Goal: Task Accomplishment & Management: Use online tool/utility

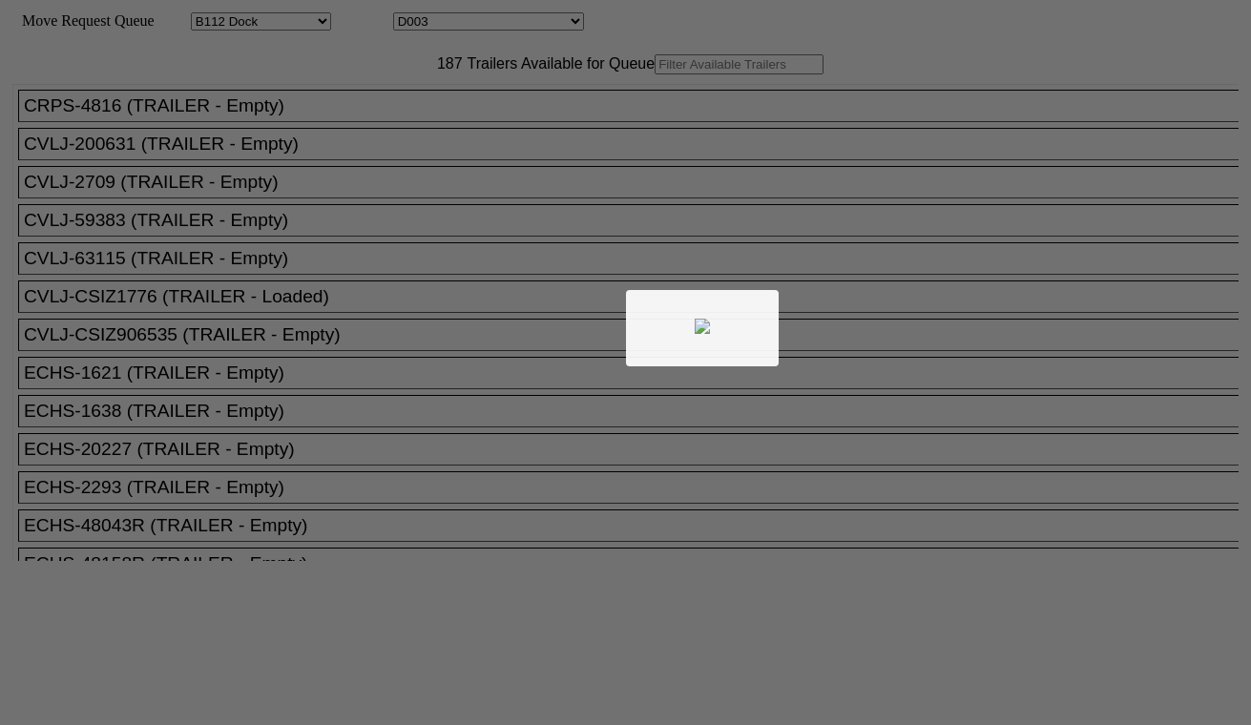
select select "121"
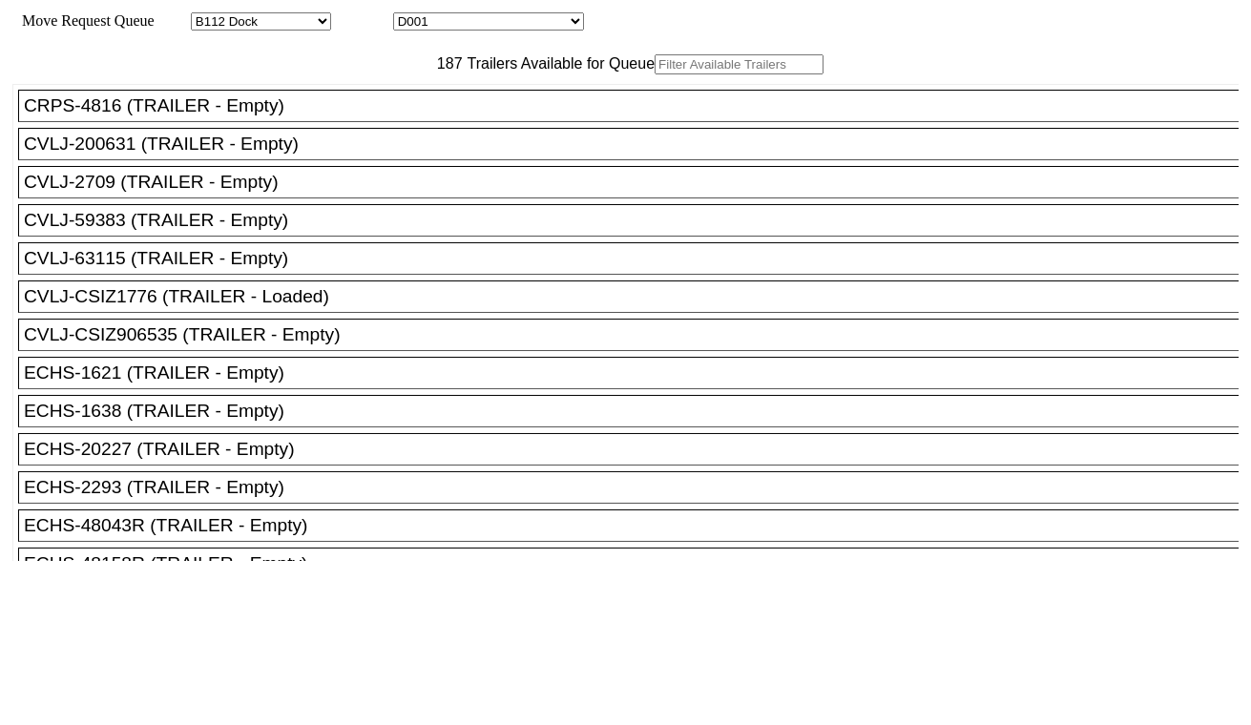
click at [584, 25] on select "D001 D002 D003 D004 D005 D006 D007 D008 D009 D010 D011 D012 D013 D014 D015 D016…" at bounding box center [488, 21] width 191 height 18
select select "3247"
click at [410, 15] on select "D001 D002 D003 D004 D005 D006 D007 D008 D009 D010 D011 D012 D013 D014 D015 D016…" at bounding box center [488, 21] width 191 height 18
click at [655, 74] on input "text" at bounding box center [739, 64] width 169 height 20
paste input "ECMU7107472"
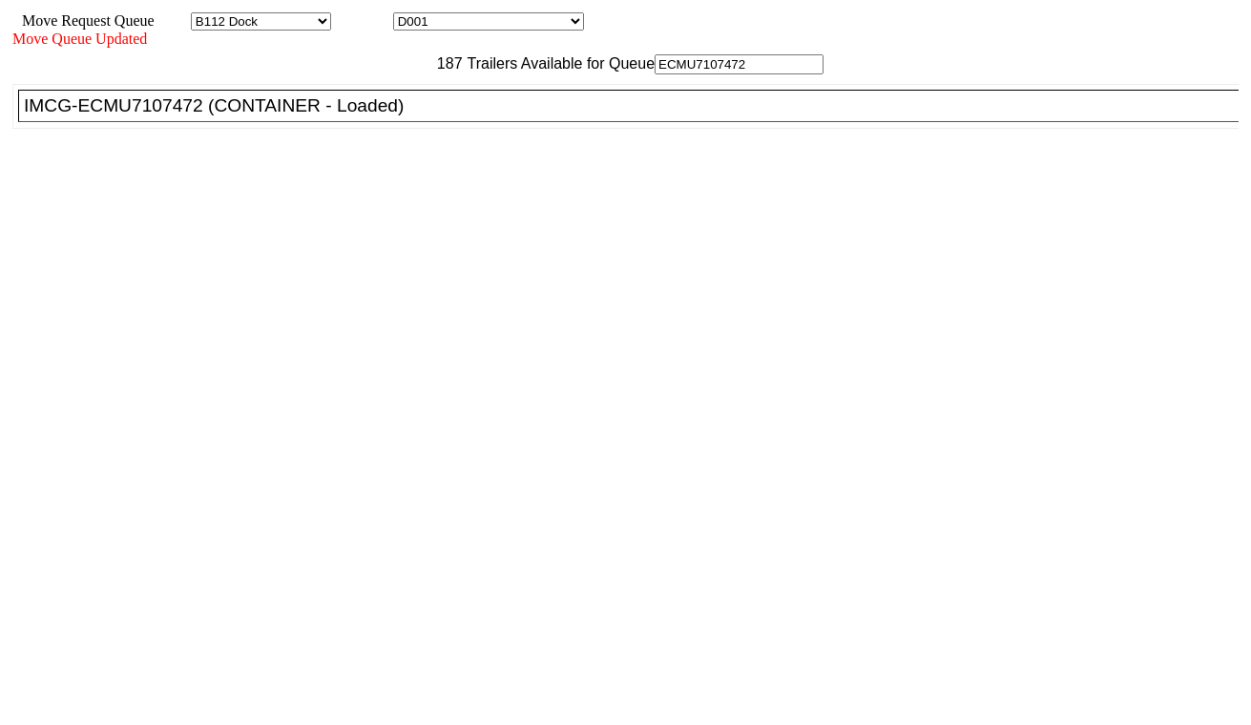
type input "ECMU7107472"
click at [366, 116] on div "IMCG-ECMU7107472 (CONTAINER - Loaded)" at bounding box center [637, 105] width 1226 height 21
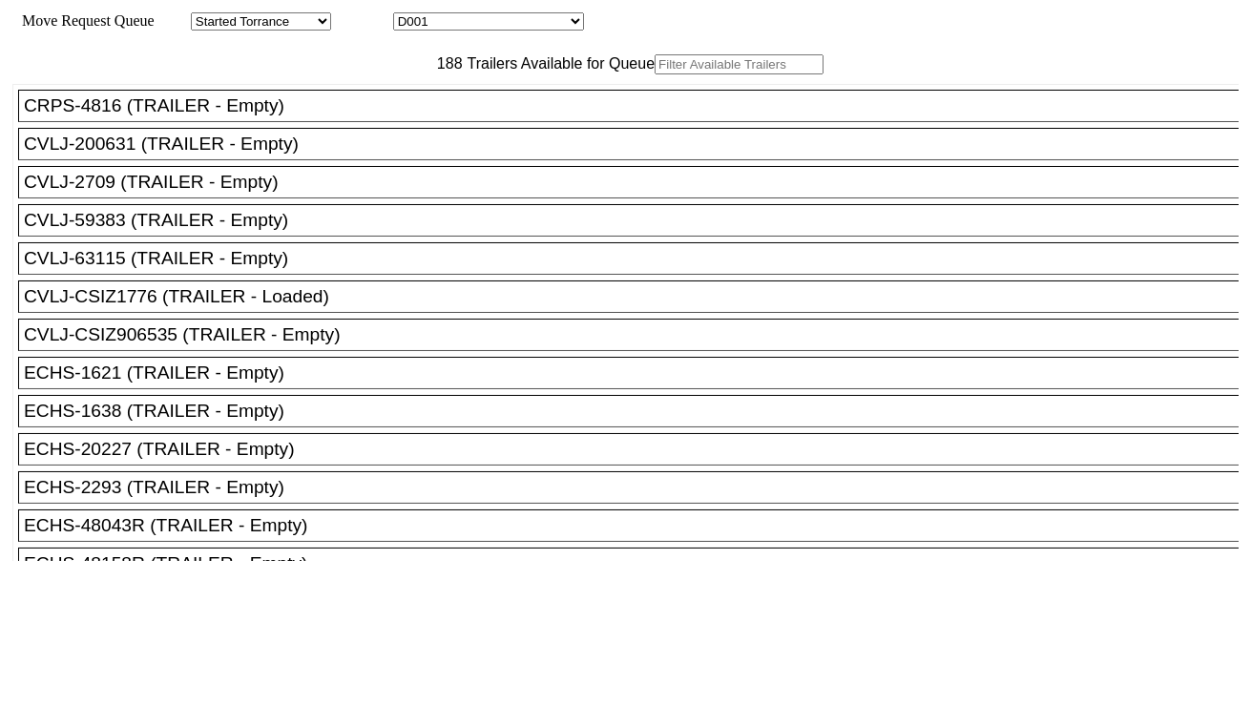
click at [459, 22] on select "D001 D002 D003 D004 D005 D006 D007 D008 D009 D010 D011 D012 D013 D014 D015 D016…" at bounding box center [488, 21] width 191 height 18
select select "3248"
click at [410, 15] on select "D001 D002 D003 D004 D005 D006 D007 D008 D009 D010 D011 D012 D013 D014 D015 D016…" at bounding box center [488, 21] width 191 height 18
click at [655, 74] on input "text" at bounding box center [739, 64] width 169 height 20
paste input "TLLU5549659"
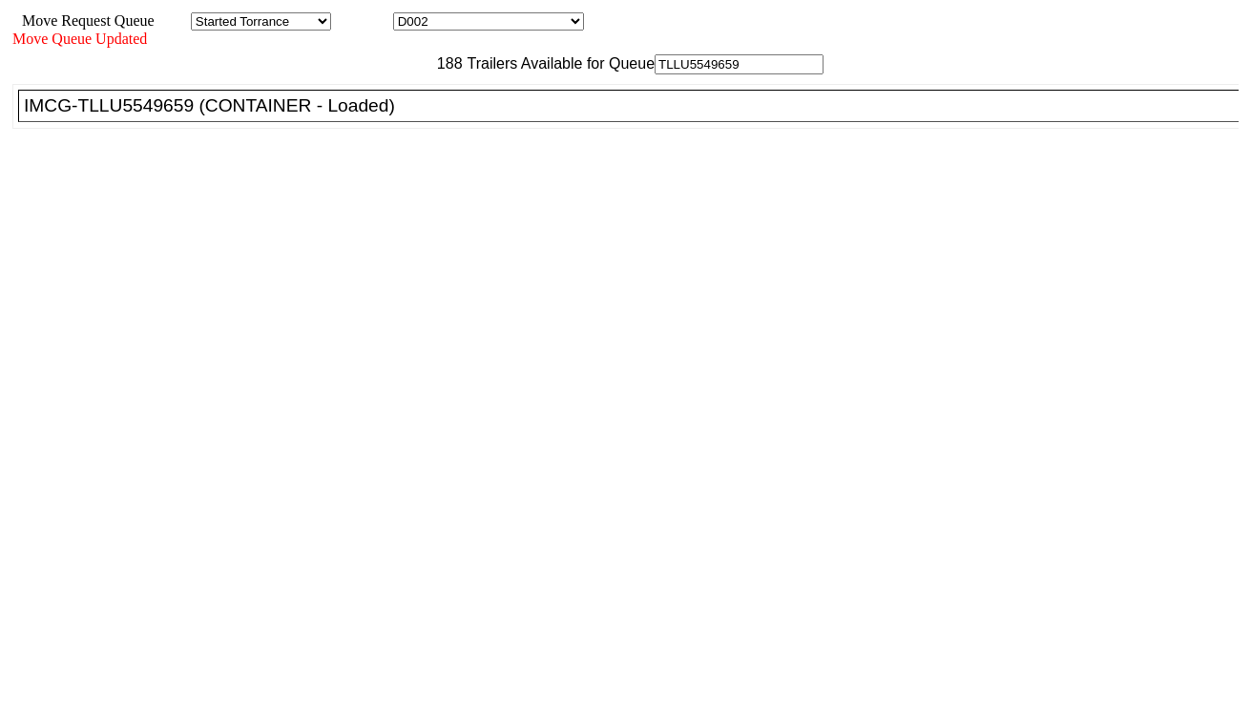
type input "TLLU5549659"
click at [393, 116] on div "IMCG-TLLU5549659 (CONTAINER - Loaded)" at bounding box center [637, 105] width 1226 height 21
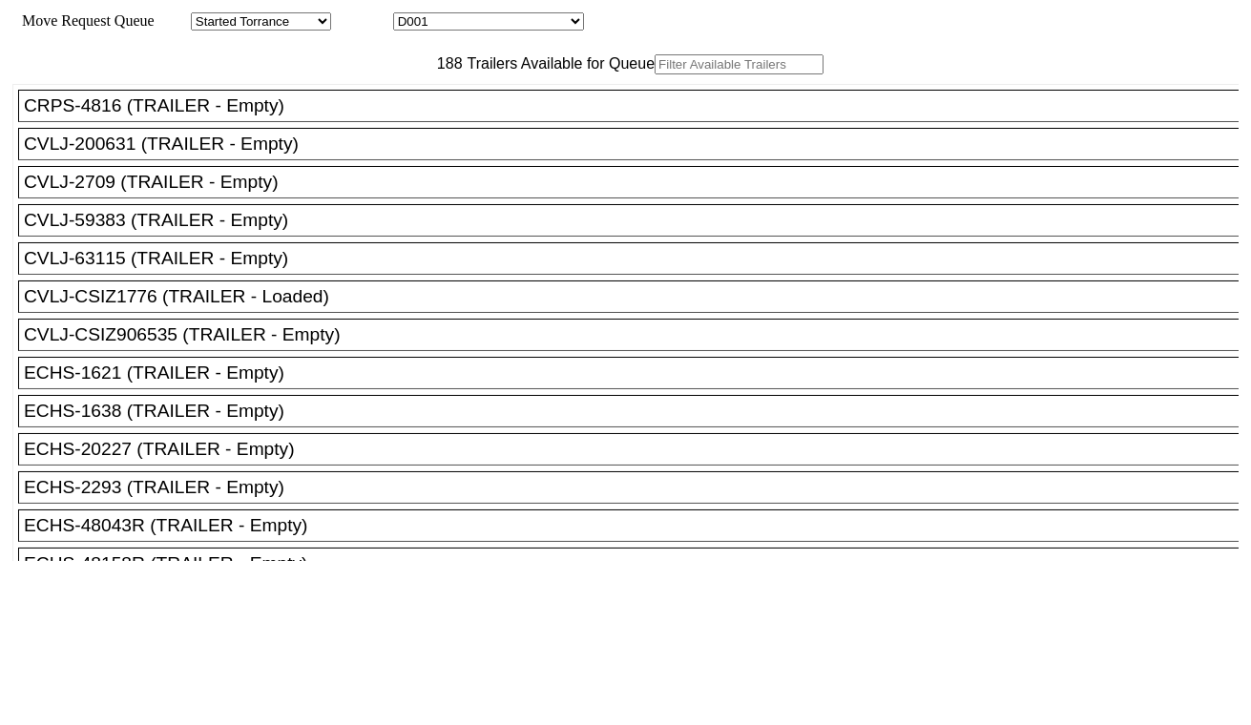
click at [655, 74] on input "text" at bounding box center [739, 64] width 169 height 20
paste input "ONEU1444937"
type input "ONEU1444937"
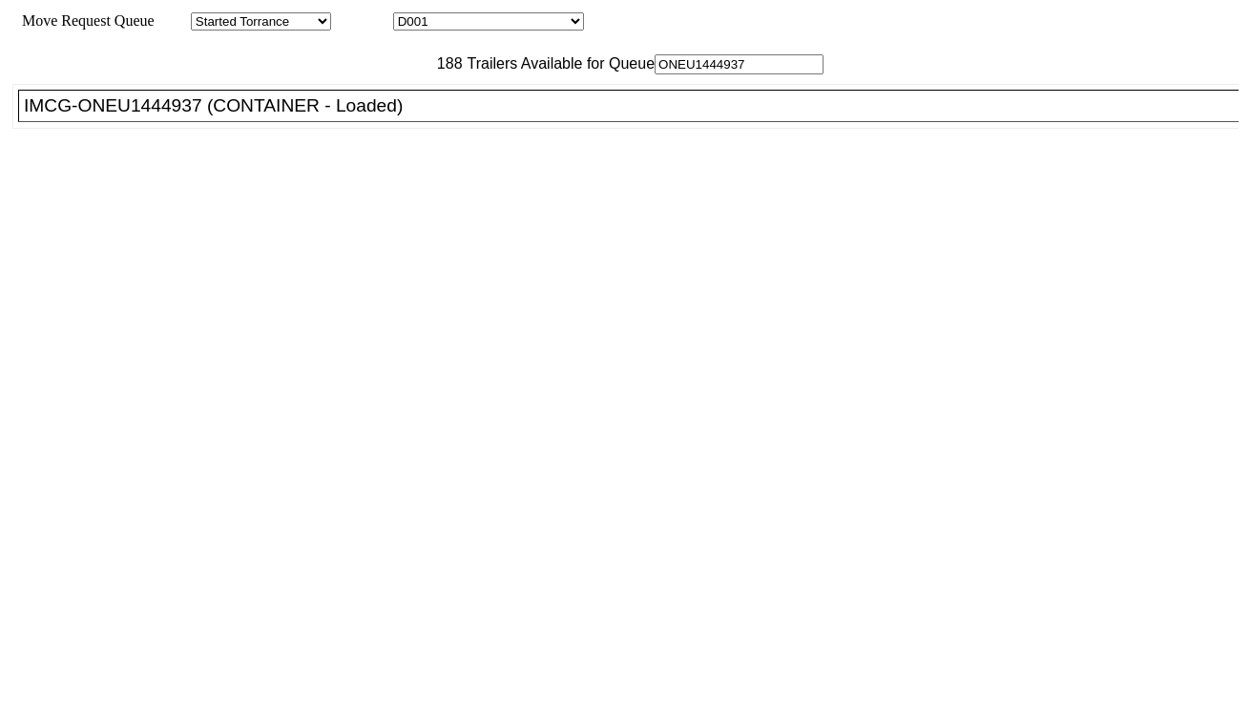
click at [366, 116] on div "IMCG-ONEU1444937 (CONTAINER - Loaded)" at bounding box center [637, 105] width 1226 height 21
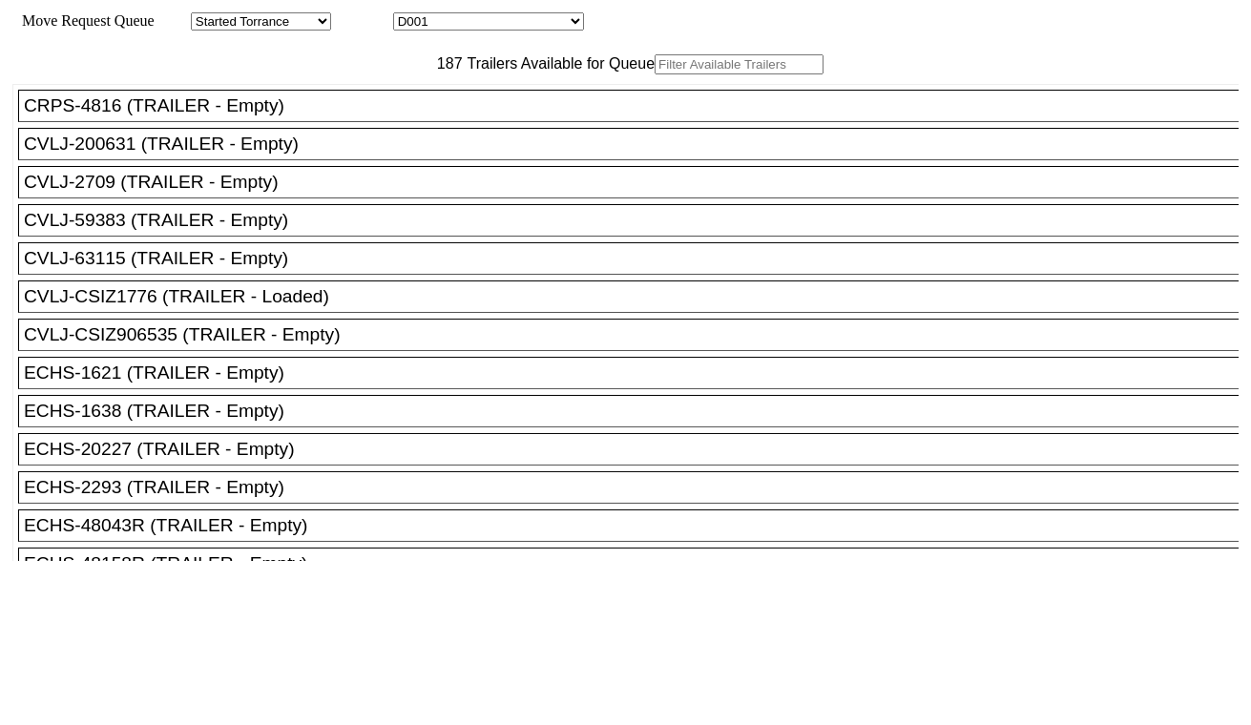
click at [466, 24] on select "D001 D002 D003 D004 D005 D006 D007 D008 D009 D010 D011 D012 D013 D014 D015 D016…" at bounding box center [488, 21] width 191 height 18
select select "3250"
click at [410, 15] on select "D001 D002 D003 D004 D005 D006 D007 D008 D009 D010 D011 D012 D013 D014 D015 D016…" at bounding box center [488, 21] width 191 height 18
click at [655, 74] on input "text" at bounding box center [739, 64] width 169 height 20
paste input "GLDU9338509"
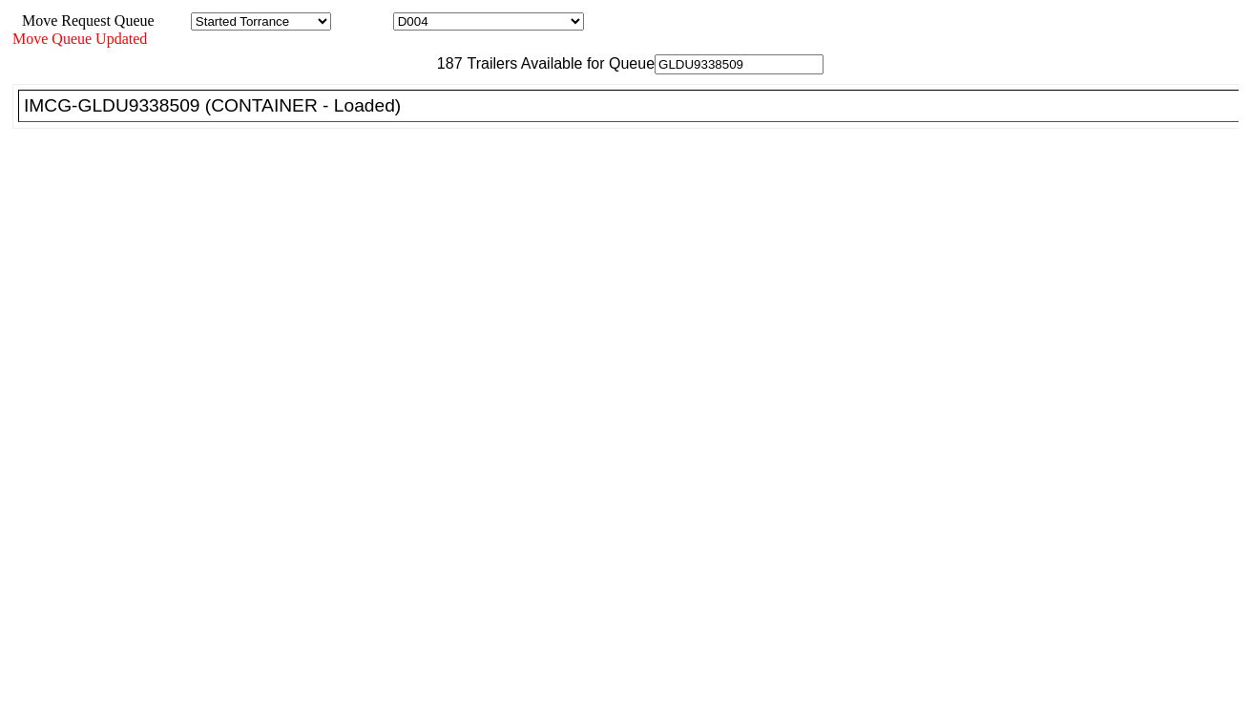
type input "GLDU9338509"
click at [374, 116] on div "IMCG-GLDU9338509 (CONTAINER - Loaded)" at bounding box center [637, 105] width 1226 height 21
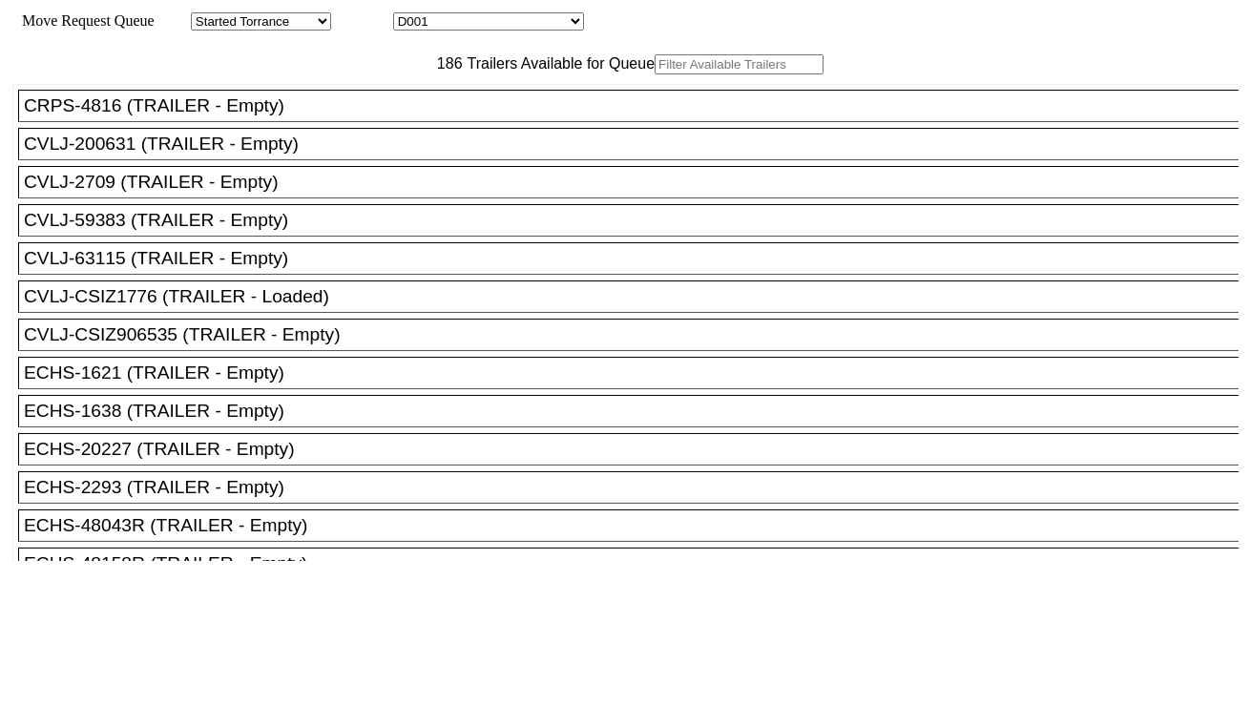
click at [461, 29] on select "D001 D002 D003 D004 D005 D006 D007 D008 D009 D010 D011 D012 D013 D014 D015 D016…" at bounding box center [488, 21] width 191 height 18
select select "3251"
click at [410, 15] on select "D001 D002 D003 D004 D005 D006 D007 D008 D009 D010 D011 D012 D013 D014 D015 D016…" at bounding box center [488, 21] width 191 height 18
click at [655, 74] on input "text" at bounding box center [739, 64] width 169 height 20
paste input "MSNU9105039"
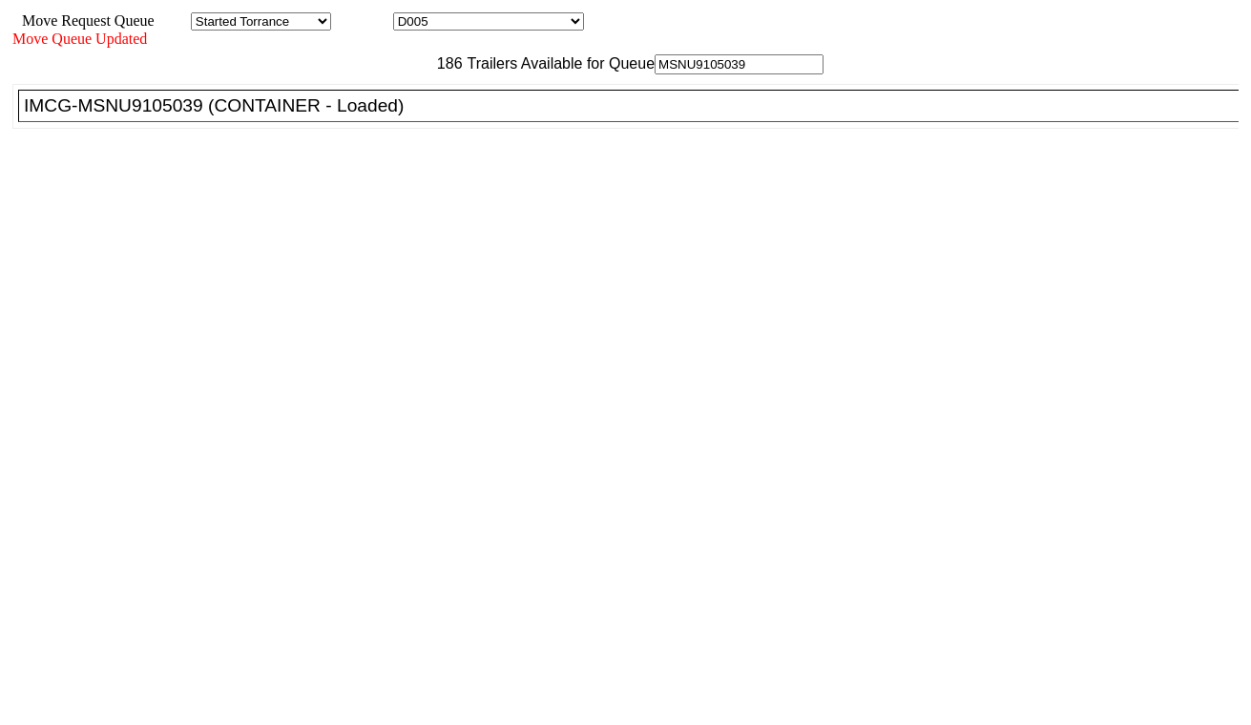
type input "MSNU9105039"
click at [368, 116] on div "IMCG-MSNU9105039 (CONTAINER - Loaded)" at bounding box center [637, 105] width 1226 height 21
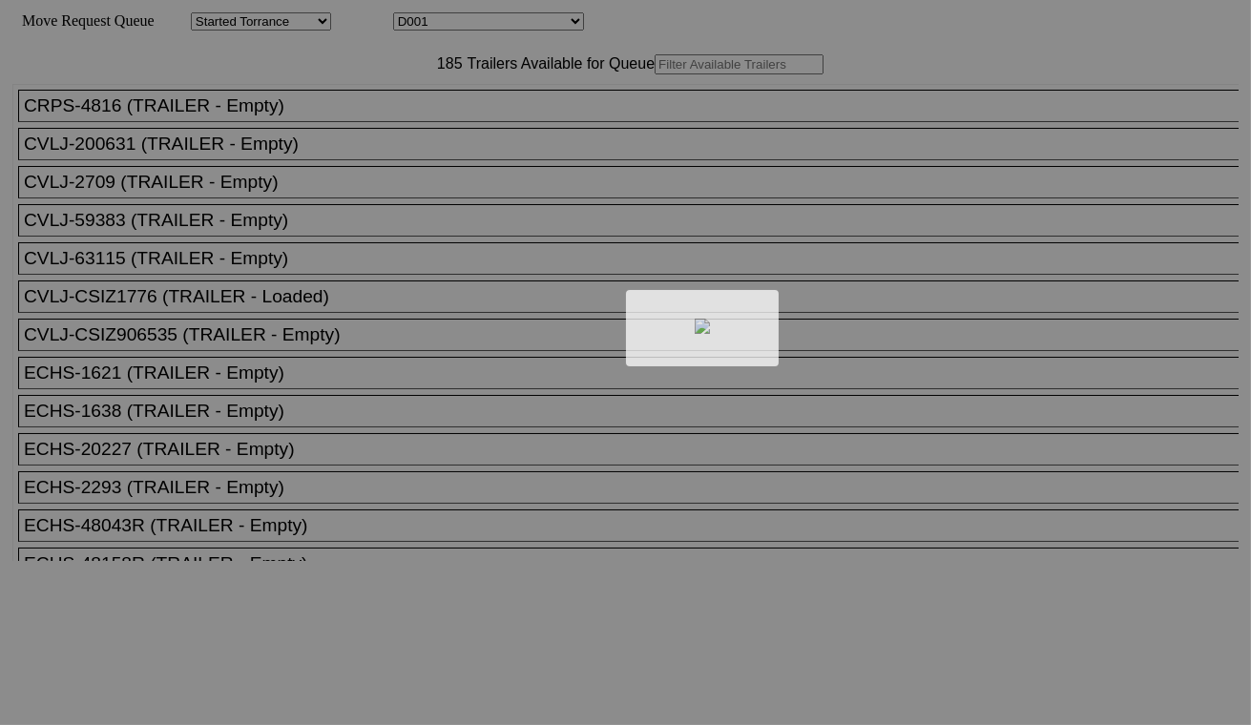
drag, startPoint x: 520, startPoint y: 14, endPoint x: 487, endPoint y: 20, distance: 33.9
click at [488, 19] on div at bounding box center [625, 362] width 1251 height 725
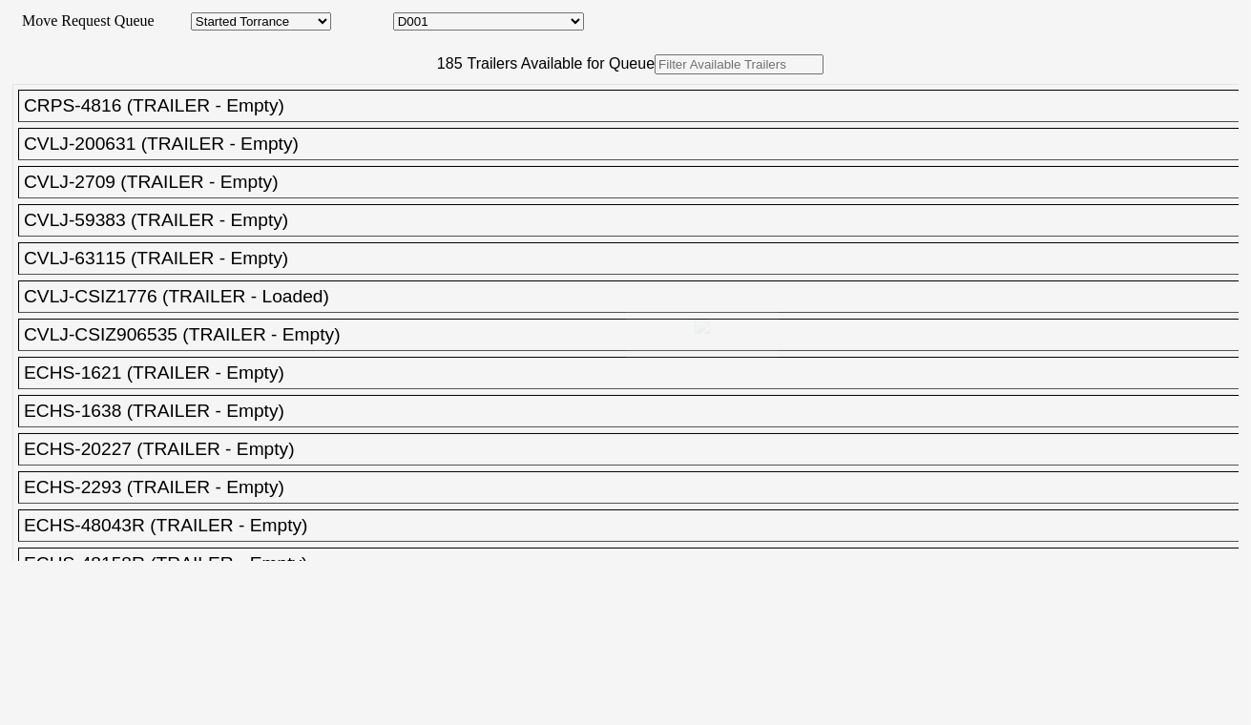
click at [482, 24] on select "D001 D002 D003 D004 D005 D006 D007 D008 D009 D010 D011 D012 D013 D014 D015 D016…" at bounding box center [488, 21] width 191 height 18
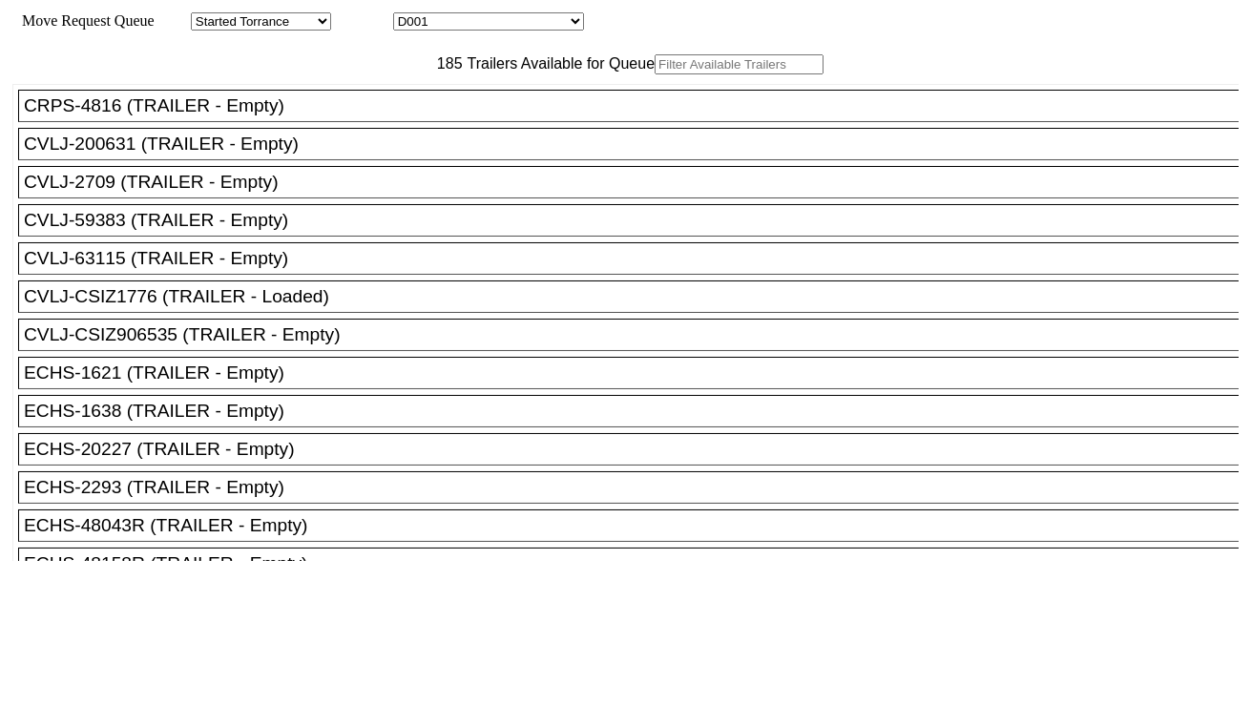
select select "3253"
click at [410, 15] on select "D001 D002 D003 D004 D005 D006 D007 D008 D009 D010 D011 D012 D013 D014 D015 D016…" at bounding box center [488, 21] width 191 height 18
click at [655, 74] on input "text" at bounding box center [739, 64] width 169 height 20
paste input "CMAU8328583"
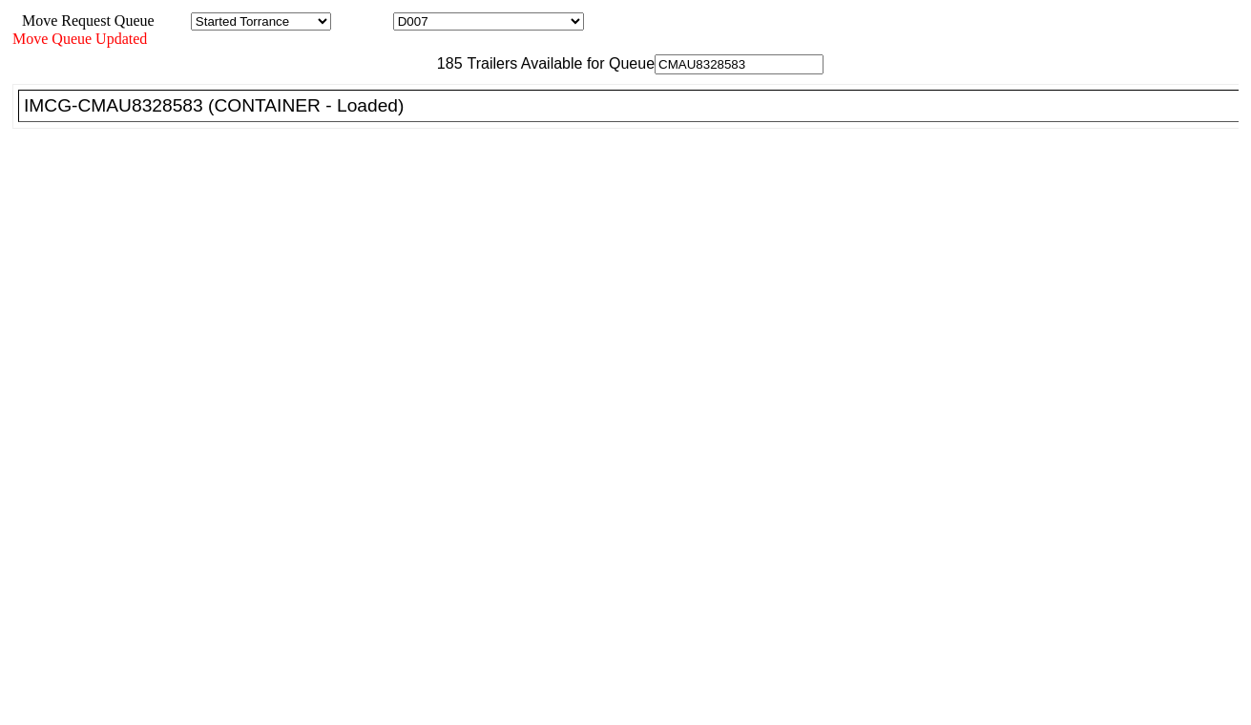
type input "CMAU8328583"
click at [391, 116] on div "IMCG-CMAU8328583 (CONTAINER - Loaded)" at bounding box center [637, 105] width 1226 height 21
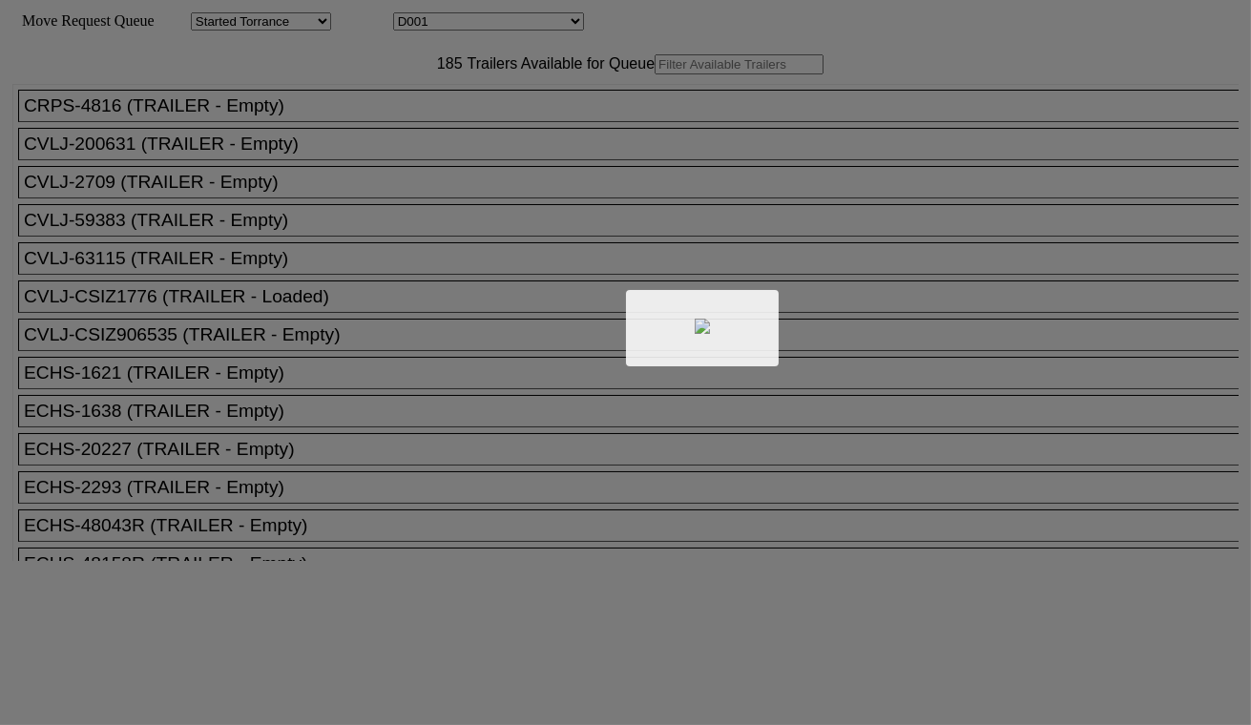
click at [431, 31] on div at bounding box center [625, 362] width 1251 height 725
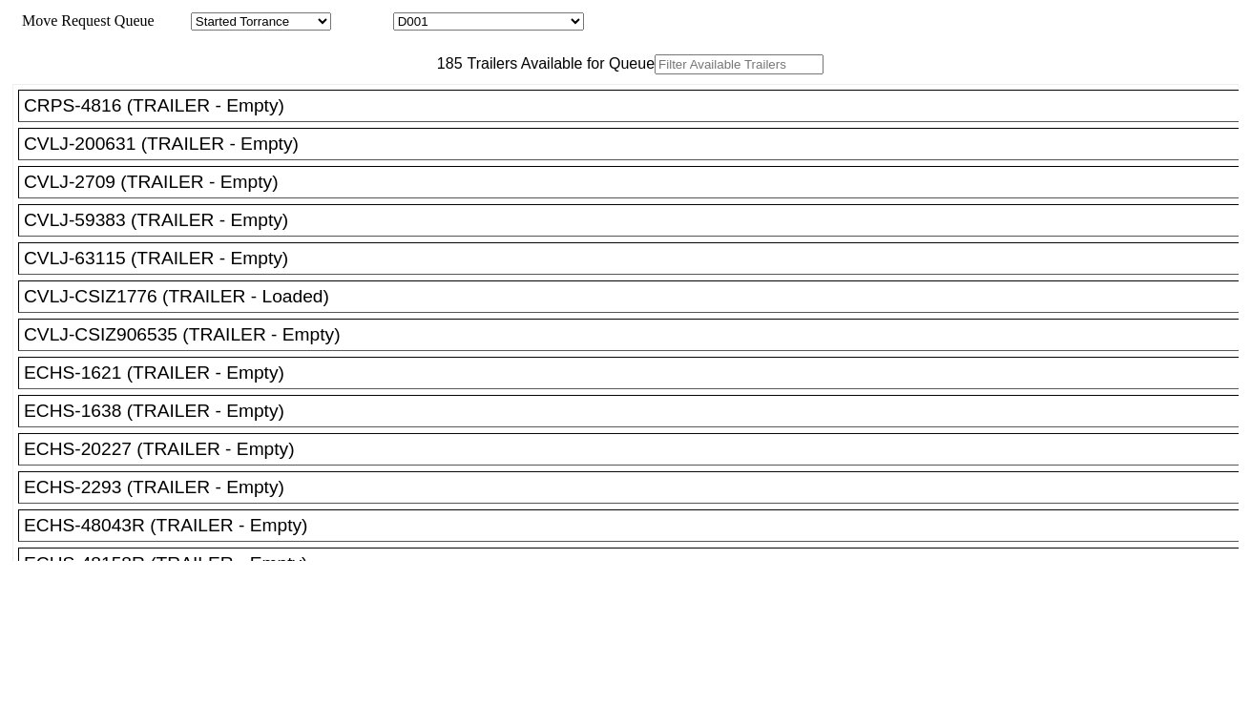
click at [434, 26] on select "D001 D002 D003 D004 D005 D006 D007 D008 D009 D010 D011 D012 D013 D014 D015 D016…" at bounding box center [488, 21] width 191 height 18
select select "3254"
click at [410, 15] on select "D001 D002 D003 D004 D005 D006 D007 D008 D009 D010 D011 D012 D013 D014 D015 D016…" at bounding box center [488, 21] width 191 height 18
click at [655, 74] on input "text" at bounding box center [739, 64] width 169 height 20
paste input "CAAU9126874"
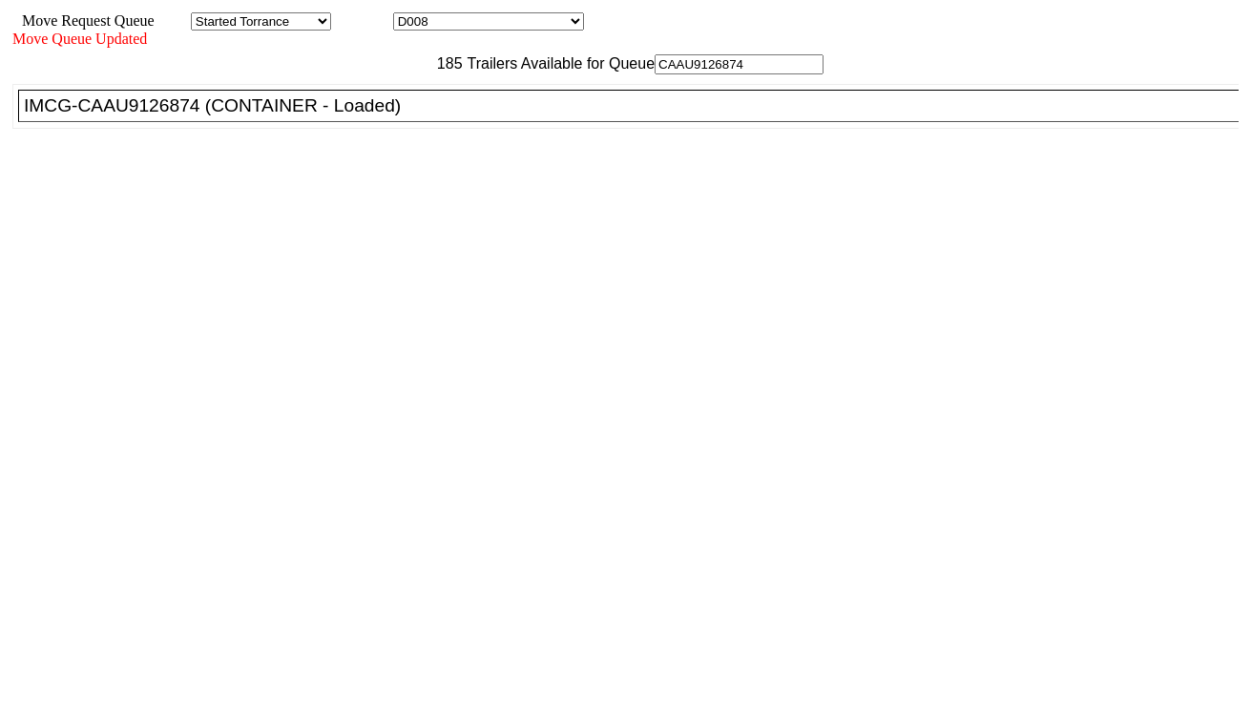
type input "CAAU9126874"
click at [374, 116] on div "IMCG-CAAU9126874 (CONTAINER - Loaded)" at bounding box center [637, 105] width 1226 height 21
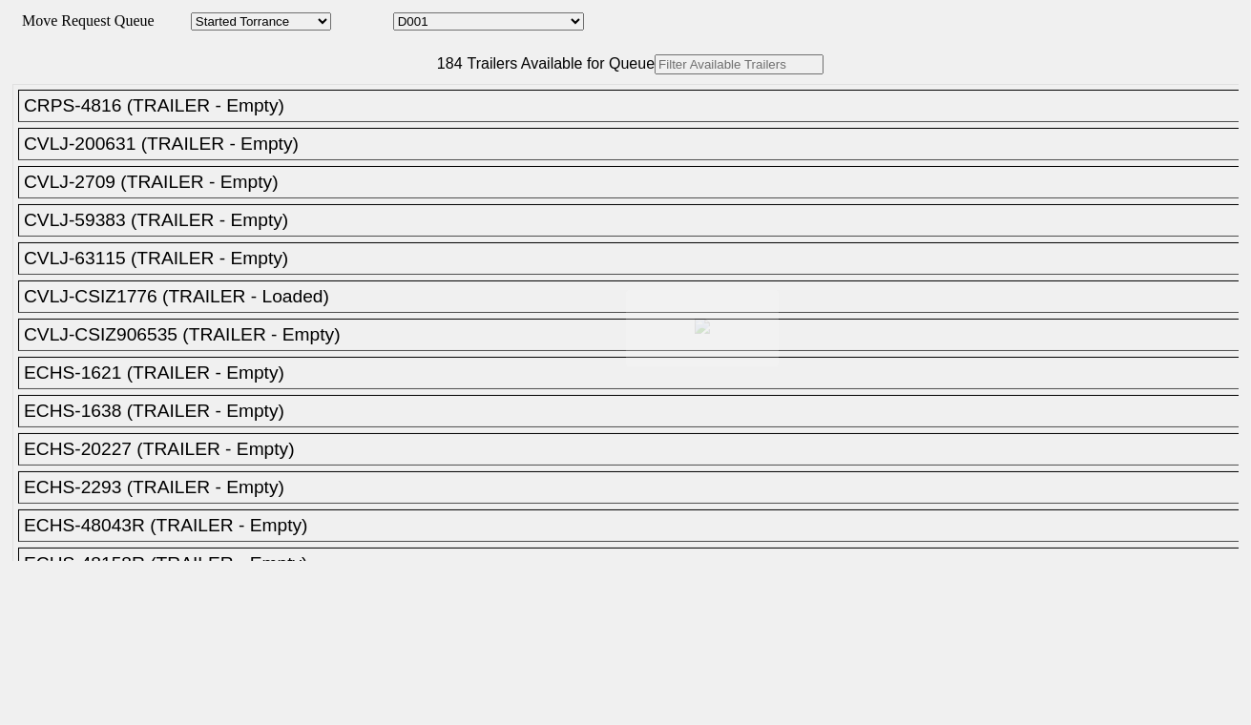
click at [521, 24] on select "D001 D002 D003 D004 D005 D006 D007 D008 D009 D010 D011 D012 D013 D014 D015 D016…" at bounding box center [488, 21] width 191 height 18
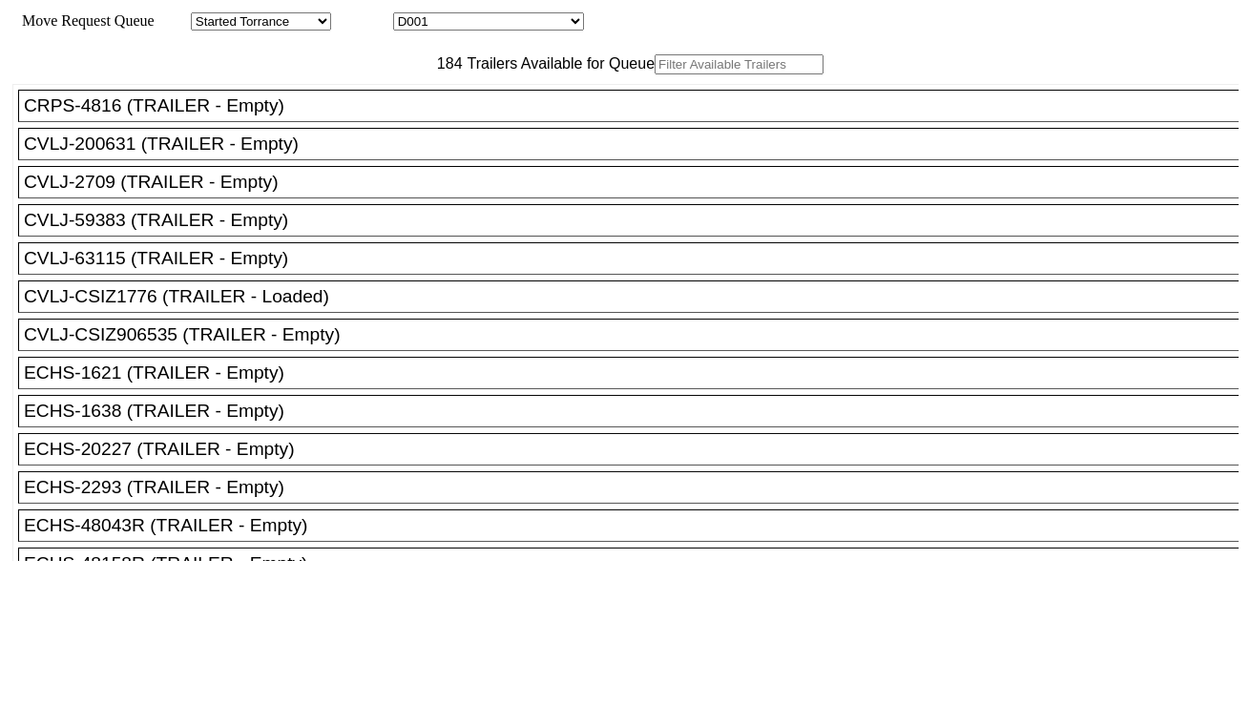
select select "3255"
click at [410, 15] on select "D001 D002 D003 D004 D005 D006 D007 D008 D009 D010 D011 D012 D013 D014 D015 D016…" at bounding box center [488, 21] width 191 height 18
click at [655, 74] on input "text" at bounding box center [739, 64] width 169 height 20
paste input "TLLU5470997"
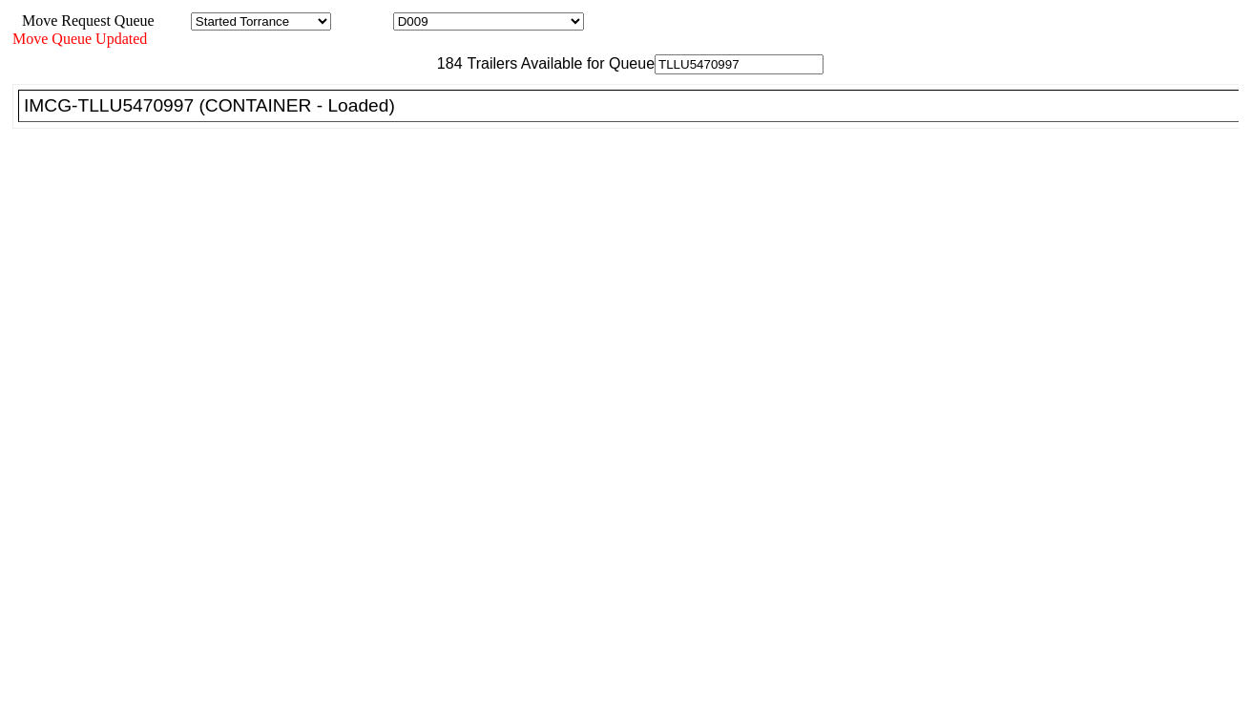
type input "TLLU5470997"
click at [382, 116] on div "IMCG-TLLU5470997 (CONTAINER - Loaded)" at bounding box center [637, 105] width 1226 height 21
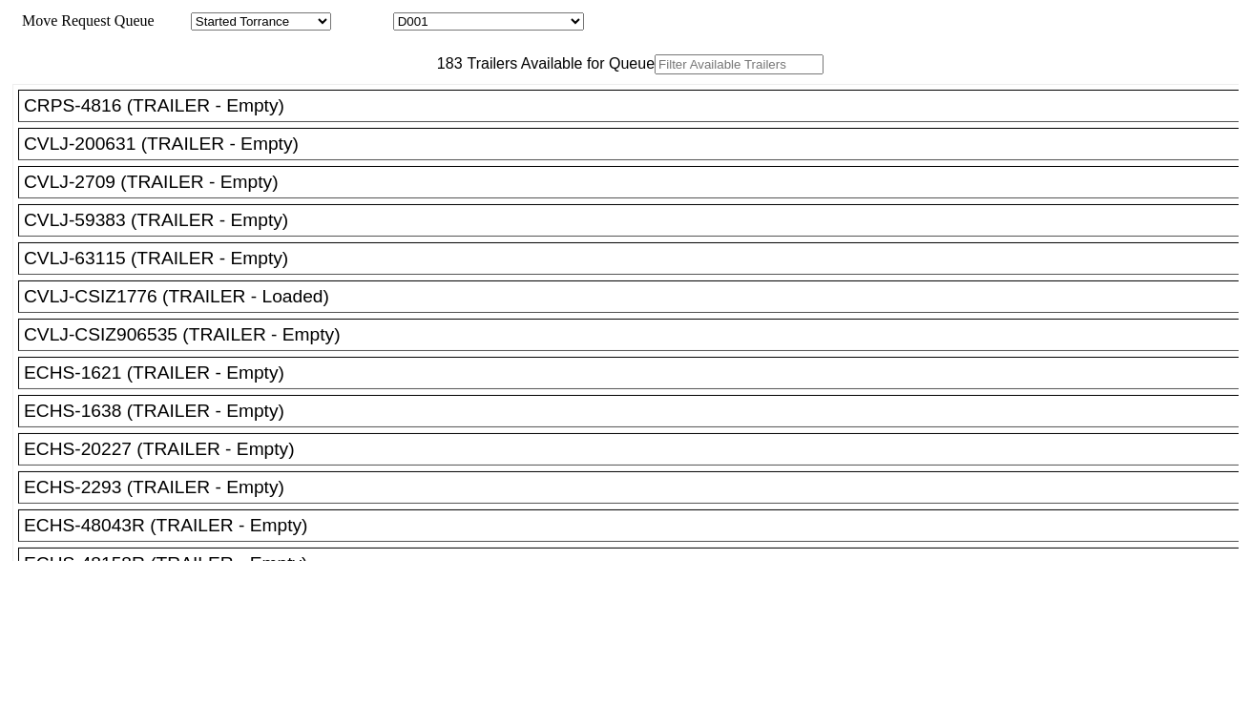
click at [439, 21] on select "D001 D002 D003 D004 D005 D006 D007 D008 D009 D010 D011 D012 D013 D014 D015 D016…" at bounding box center [488, 21] width 191 height 18
select select "3256"
click at [410, 15] on select "D001 D002 D003 D004 D005 D006 D007 D008 D009 D010 D011 D012 D013 D014 D015 D016…" at bounding box center [488, 21] width 191 height 18
click at [655, 74] on input "text" at bounding box center [739, 64] width 169 height 20
paste input "DFSU6811246"
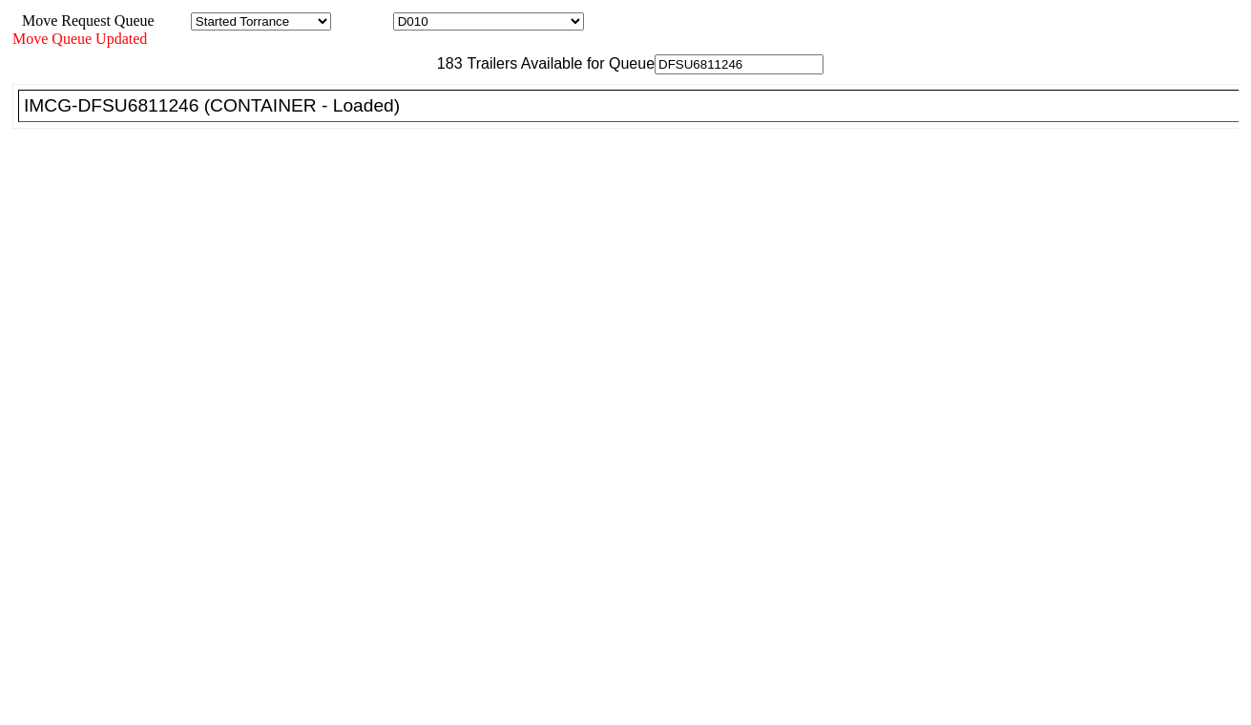
type input "DFSU6811246"
click at [387, 116] on div "IMCG-DFSU6811246 (CONTAINER - Loaded)" at bounding box center [637, 105] width 1226 height 21
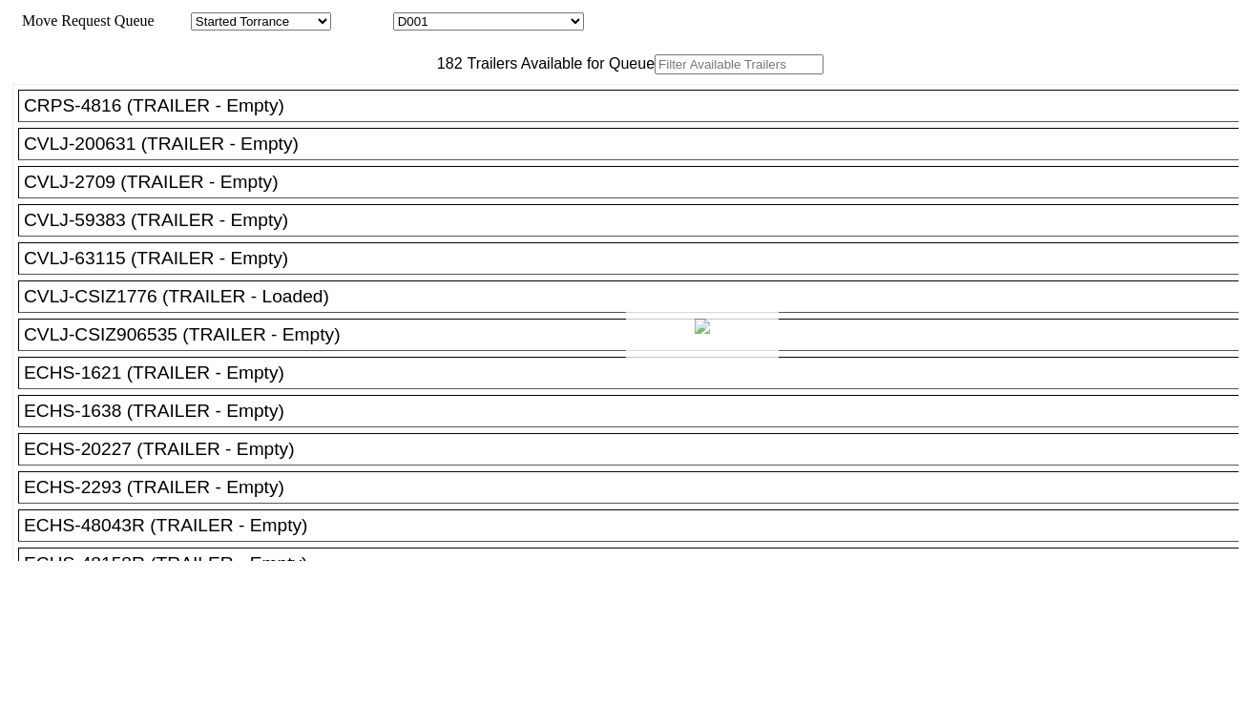
click at [435, 23] on div at bounding box center [625, 362] width 1251 height 725
click at [444, 24] on select "D001 D002 D003 D004 D005 D006 D007 D008 D009 D010 D011 D012 D013 D014 D015 D016…" at bounding box center [488, 21] width 191 height 18
select select "3257"
click at [410, 15] on select "D001 D002 D003 D004 D005 D006 D007 D008 D009 D010 D011 D012 D013 D014 D015 D016…" at bounding box center [488, 21] width 191 height 18
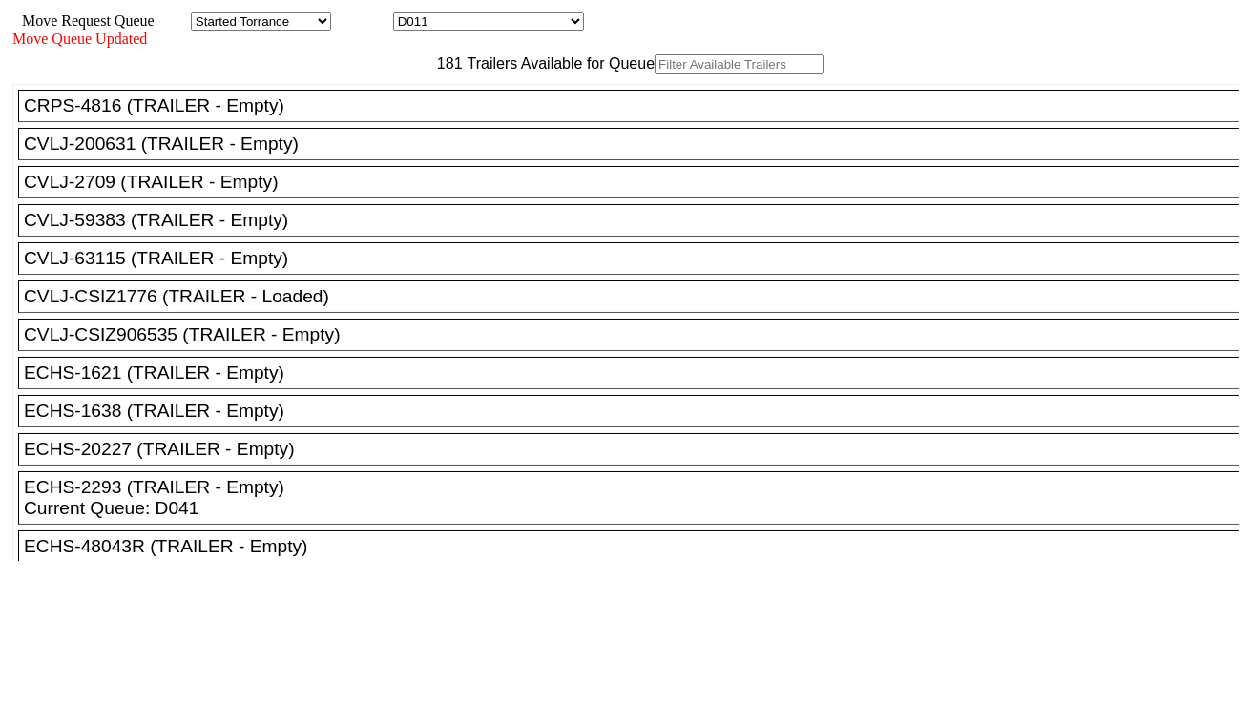
click at [655, 74] on input "text" at bounding box center [739, 64] width 169 height 20
paste input "UASU1029076"
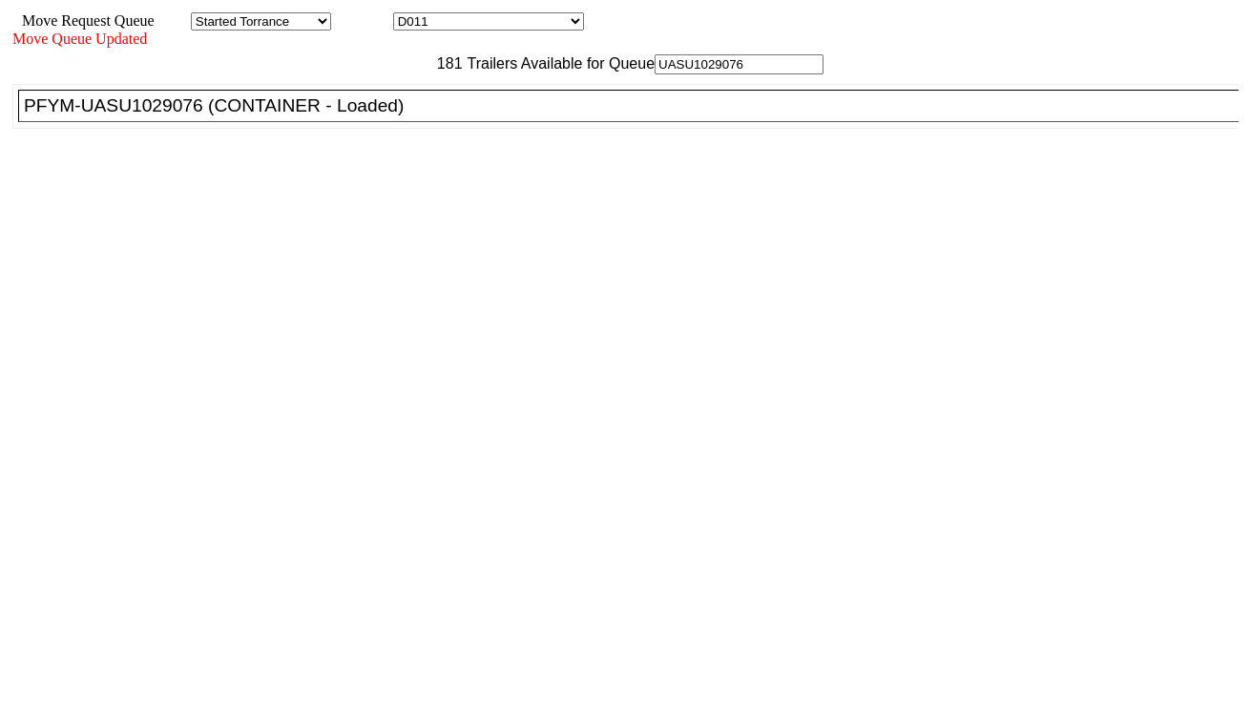
type input "UASU1029076"
click at [369, 116] on div "PFYM-UASU1029076 (CONTAINER - Loaded)" at bounding box center [637, 105] width 1226 height 21
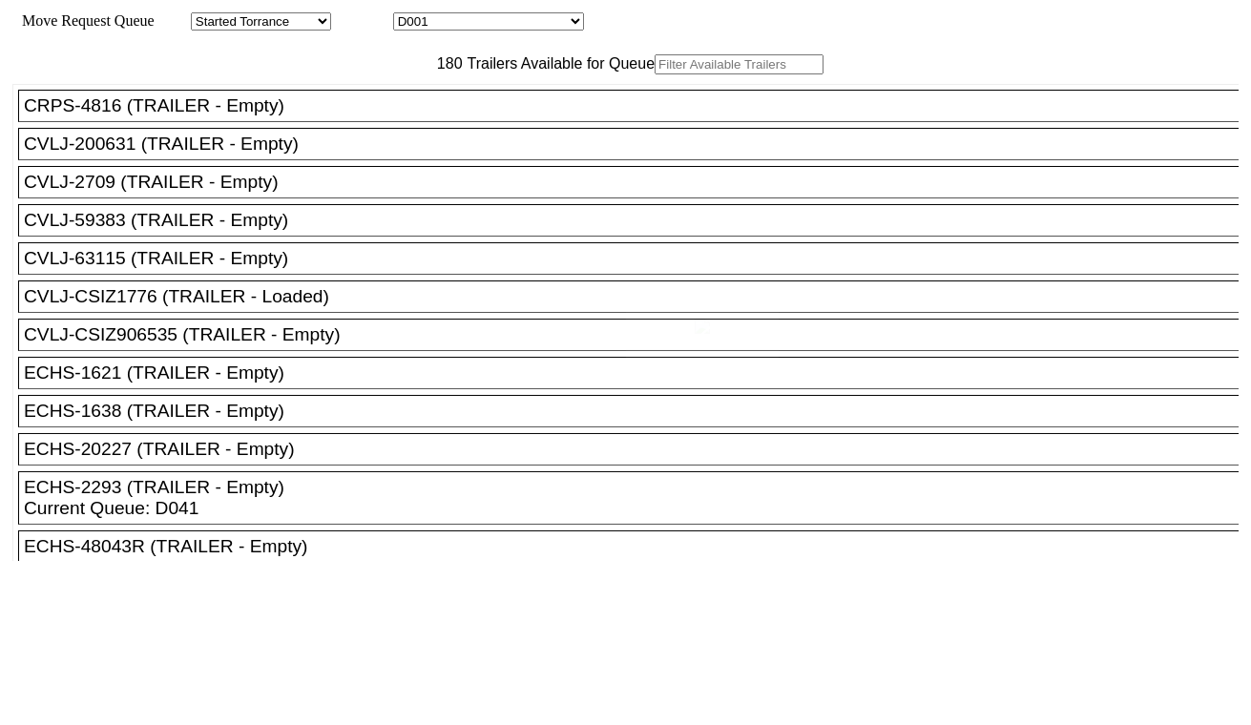
click at [452, 23] on select "D001 D002 D003 D004 D005 D006 D007 D008 D009 D010 D011 D012 D013 D014 D015 D016…" at bounding box center [488, 21] width 191 height 18
select select "3258"
click at [410, 15] on select "D001 D002 D003 D004 D005 D006 D007 D008 D009 D010 D011 D012 D013 D014 D015 D016…" at bounding box center [488, 21] width 191 height 18
click at [655, 74] on input "text" at bounding box center [739, 64] width 169 height 20
paste input "FSCU8025447"
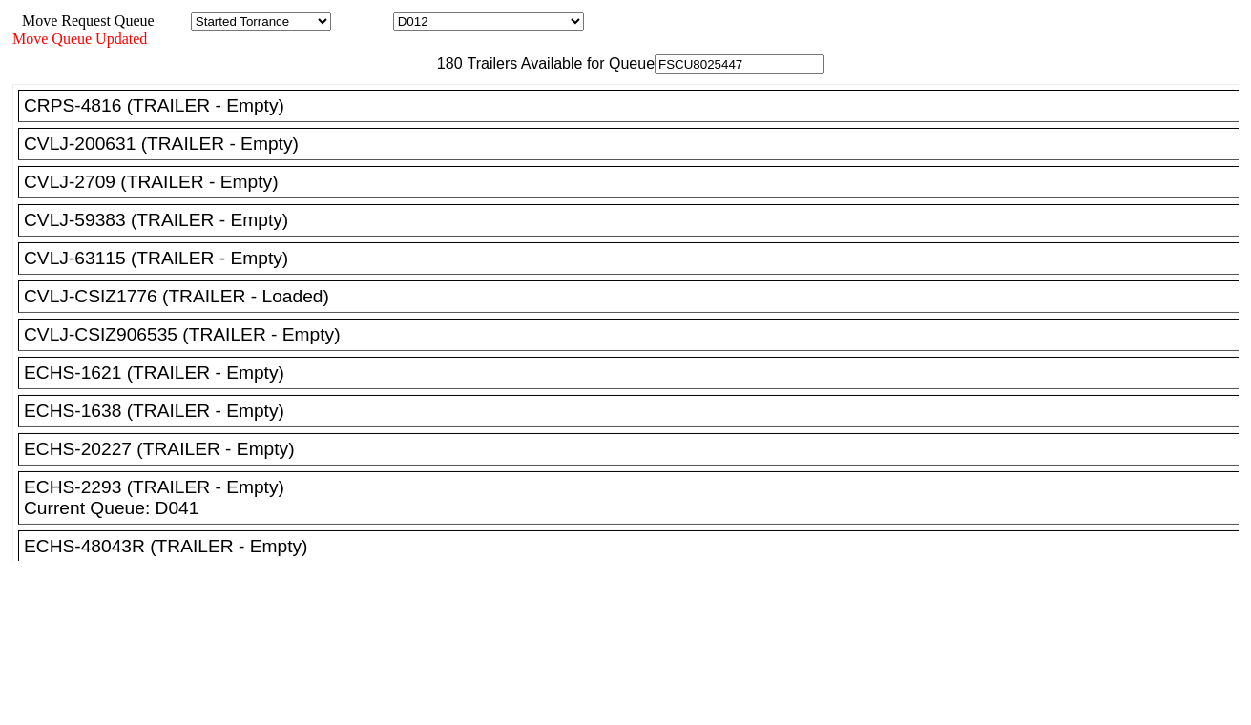
type input "FSCU8025447"
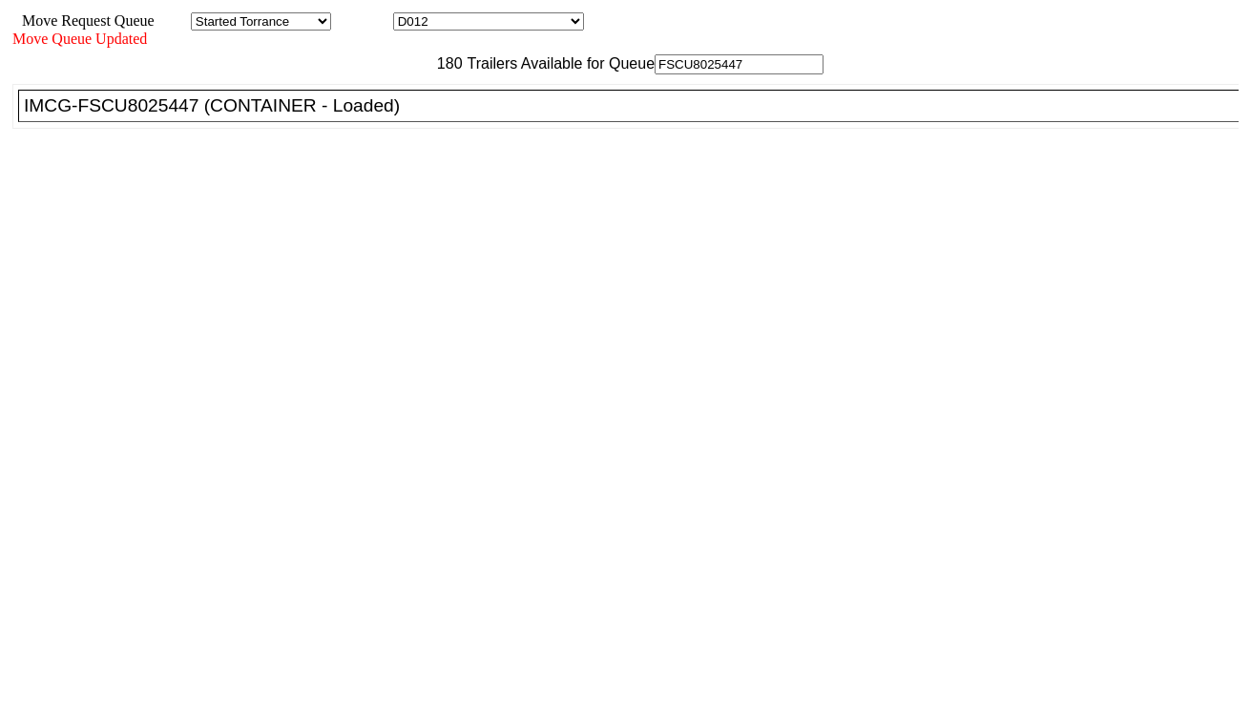
click at [382, 116] on div "IMCG-FSCU8025447 (CONTAINER - Loaded)" at bounding box center [637, 105] width 1226 height 21
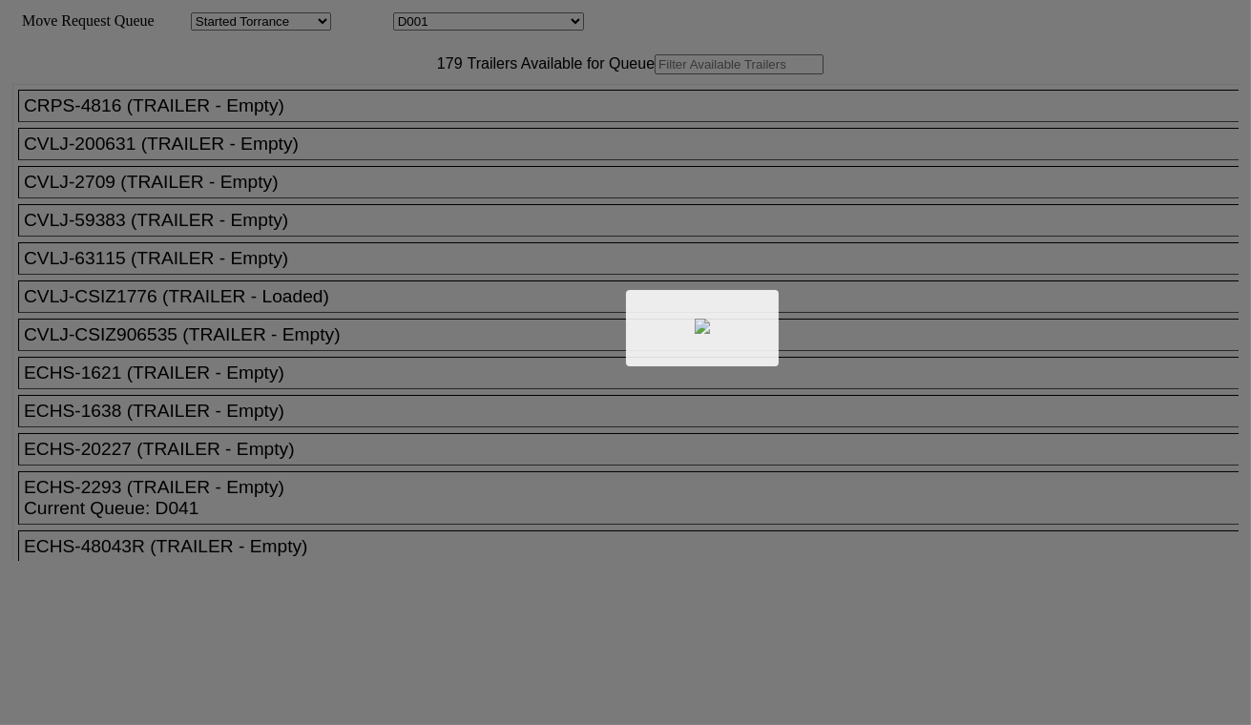
click at [482, 19] on div at bounding box center [625, 362] width 1251 height 725
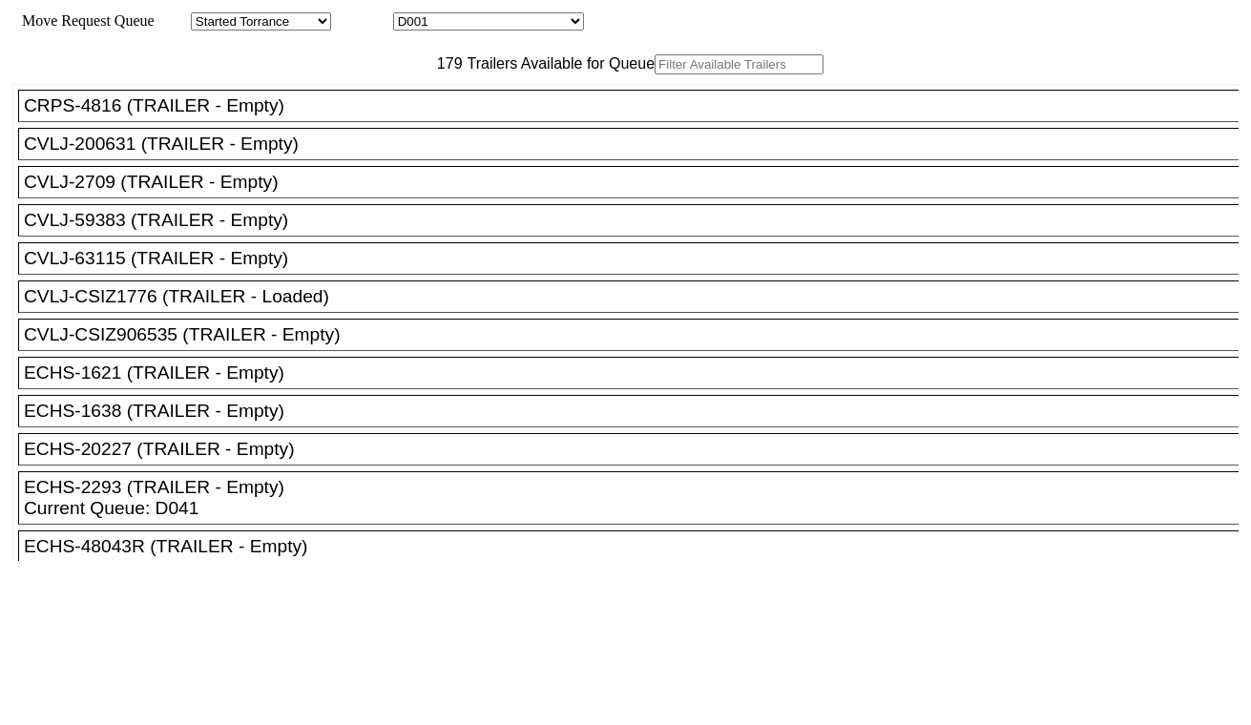
click at [483, 25] on select "D001 D002 D003 D004 D005 D006 D007 D008 D009 D010 D011 D012 D013 D014 D015 D016…" at bounding box center [488, 21] width 191 height 18
select select "3259"
click at [410, 15] on select "D001 D002 D003 D004 D005 D006 D007 D008 D009 D010 D011 D012 D013 D014 D015 D016…" at bounding box center [488, 21] width 191 height 18
click at [655, 74] on input "text" at bounding box center [739, 64] width 169 height 20
paste input "CARU9760173"
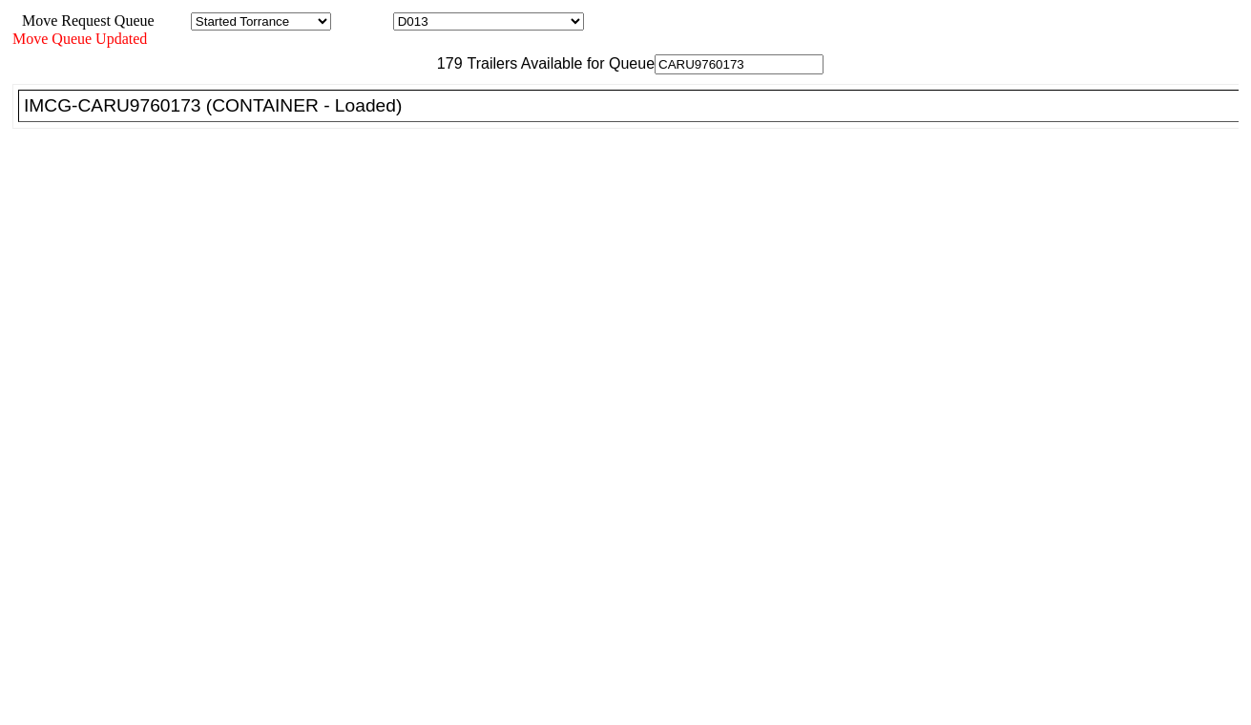
type input "CARU9760173"
click at [387, 122] on li "IMCG-CARU9760173 (CONTAINER - Loaded)" at bounding box center [637, 106] width 1238 height 32
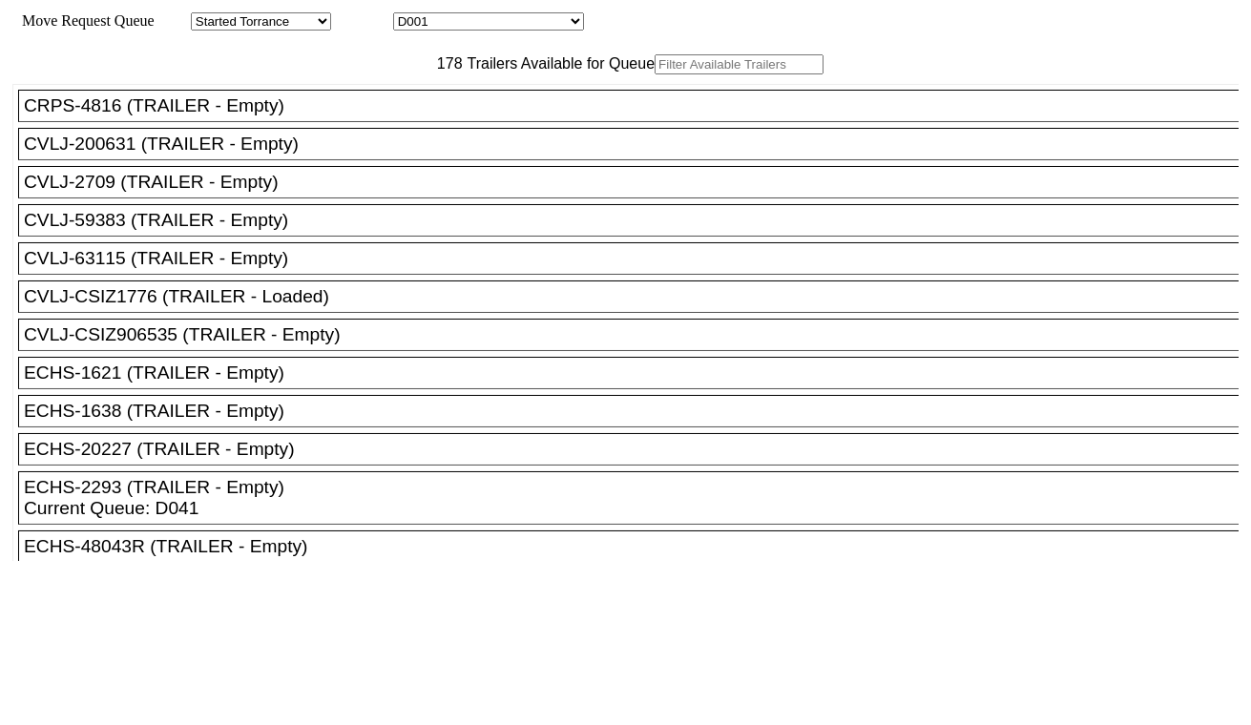
click at [470, 25] on select "D001 D002 D003 D004 D005 D006 D007 D008 D009 D010 D011 D012 D013 D014 D015 D016…" at bounding box center [488, 21] width 191 height 18
select select "3260"
click at [410, 15] on select "D001 D002 D003 D004 D005 D006 D007 D008 D009 D010 D011 D012 D013 D014 D015 D016…" at bounding box center [488, 21] width 191 height 18
click at [655, 74] on input "text" at bounding box center [739, 64] width 169 height 20
paste input "FDCU0469913"
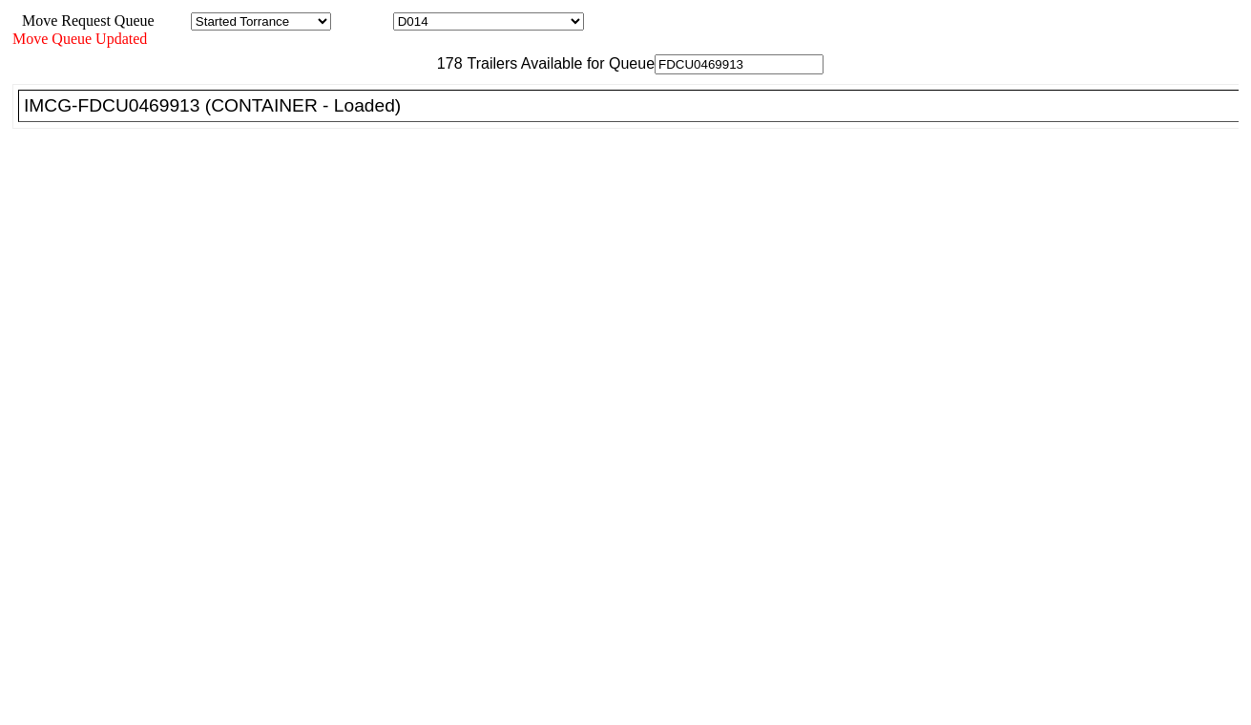
type input "FDCU0469913"
click at [403, 116] on div "IMCG-FDCU0469913 (CONTAINER - Loaded)" at bounding box center [637, 105] width 1226 height 21
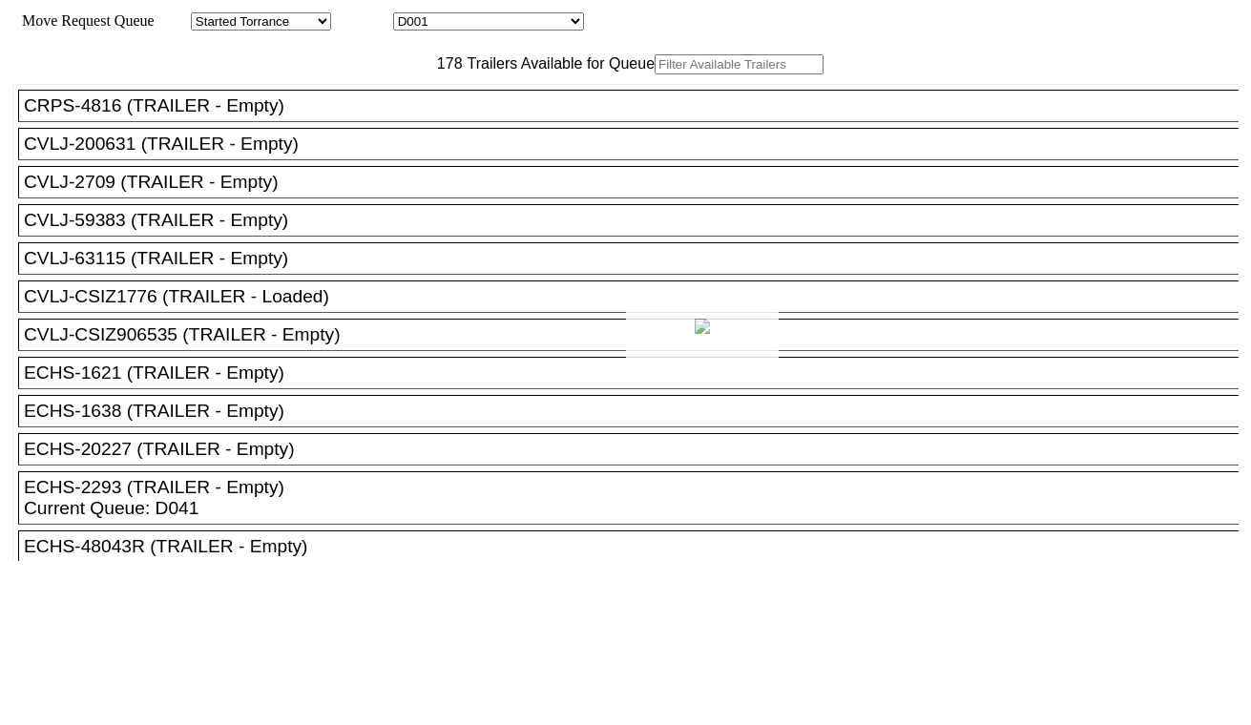
click at [485, 26] on div at bounding box center [625, 362] width 1251 height 725
click at [485, 26] on select "D001 D002 D003 D004 D005 D006 D007 D008 D009 D010 D011 D012 D013 D014 D015 D016…" at bounding box center [488, 21] width 191 height 18
select select "3261"
click at [410, 15] on select "D001 D002 D003 D004 D005 D006 D007 D008 D009 D010 D011 D012 D013 D014 D015 D016…" at bounding box center [488, 21] width 191 height 18
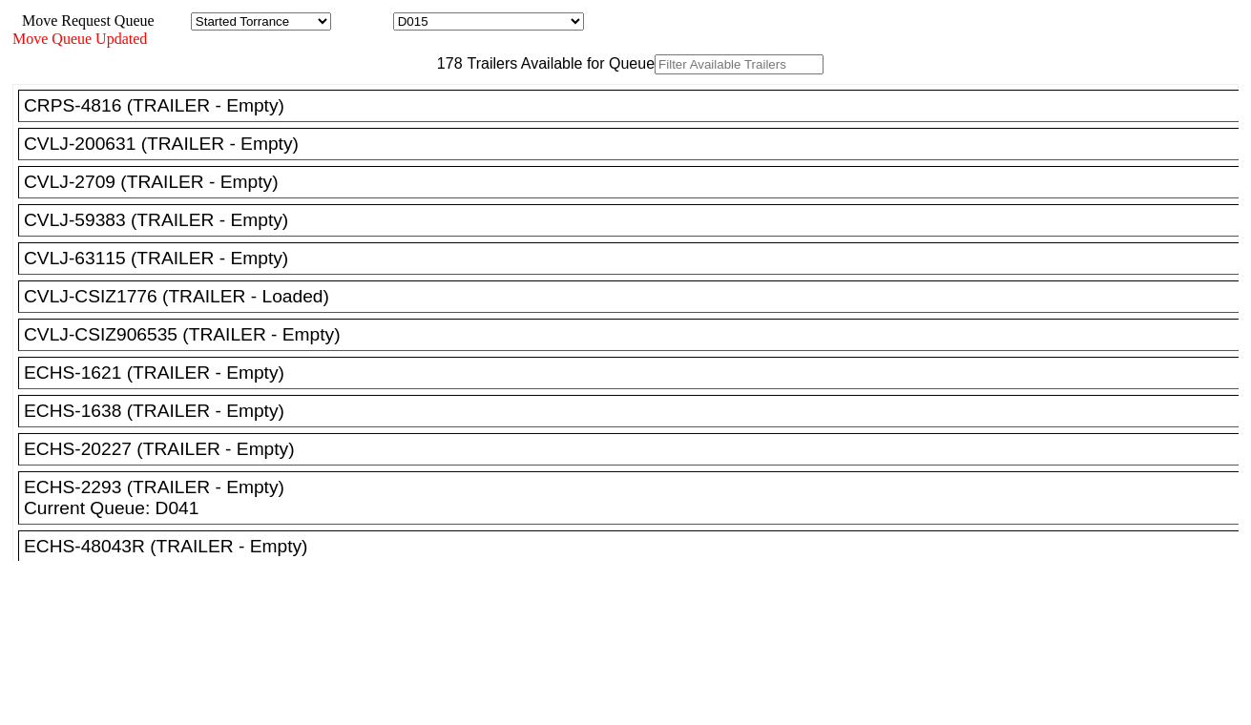
click at [655, 74] on input "text" at bounding box center [739, 64] width 169 height 20
paste input "TGBU8906430"
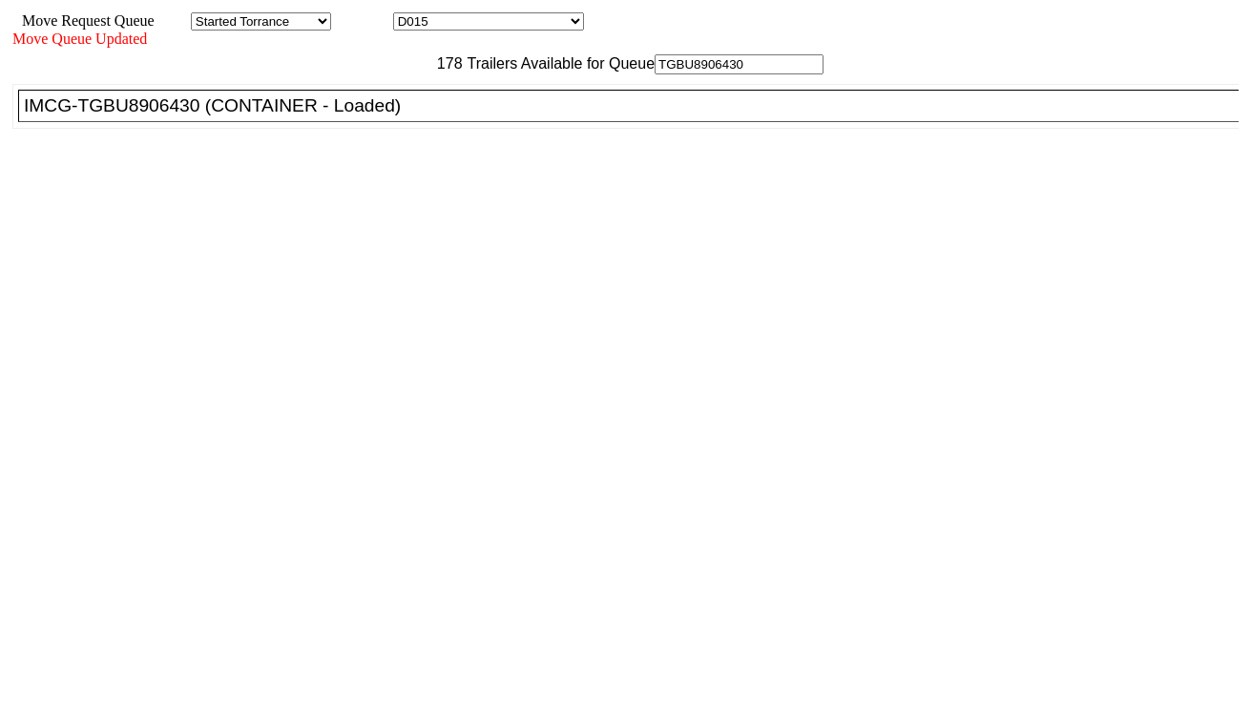
type input "TGBU8906430"
click at [368, 116] on div "IMCG-TGBU8906430 (CONTAINER - Loaded)" at bounding box center [637, 105] width 1226 height 21
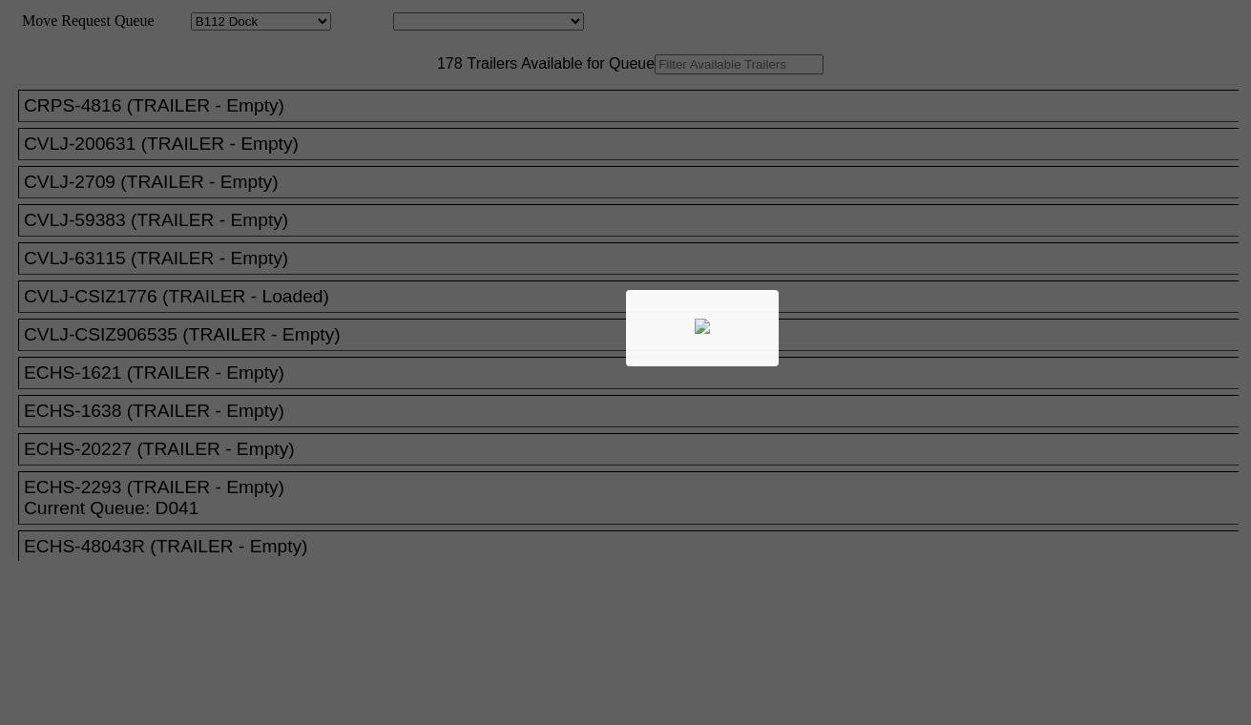
select select "121"
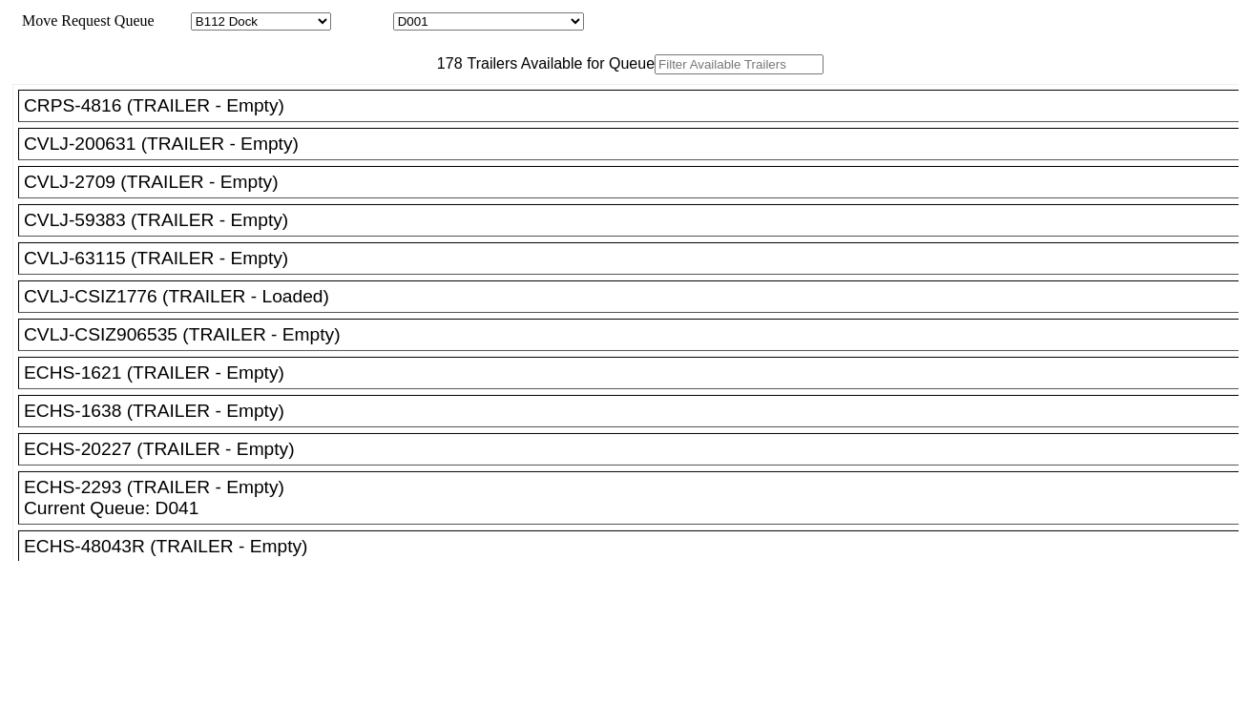
click at [468, 21] on select "D001 D002 D003 D004 D005 D006 D007 D008 D009 D010 D011 D012 D013 D014 D015 D016…" at bounding box center [488, 21] width 191 height 18
select select "3262"
click at [410, 15] on select "D001 D002 D003 D004 D005 D006 D007 D008 D009 D010 D011 D012 D013 D014 D015 D016…" at bounding box center [488, 21] width 191 height 18
click at [655, 74] on input "text" at bounding box center [739, 64] width 169 height 20
paste input "TIIU6334611"
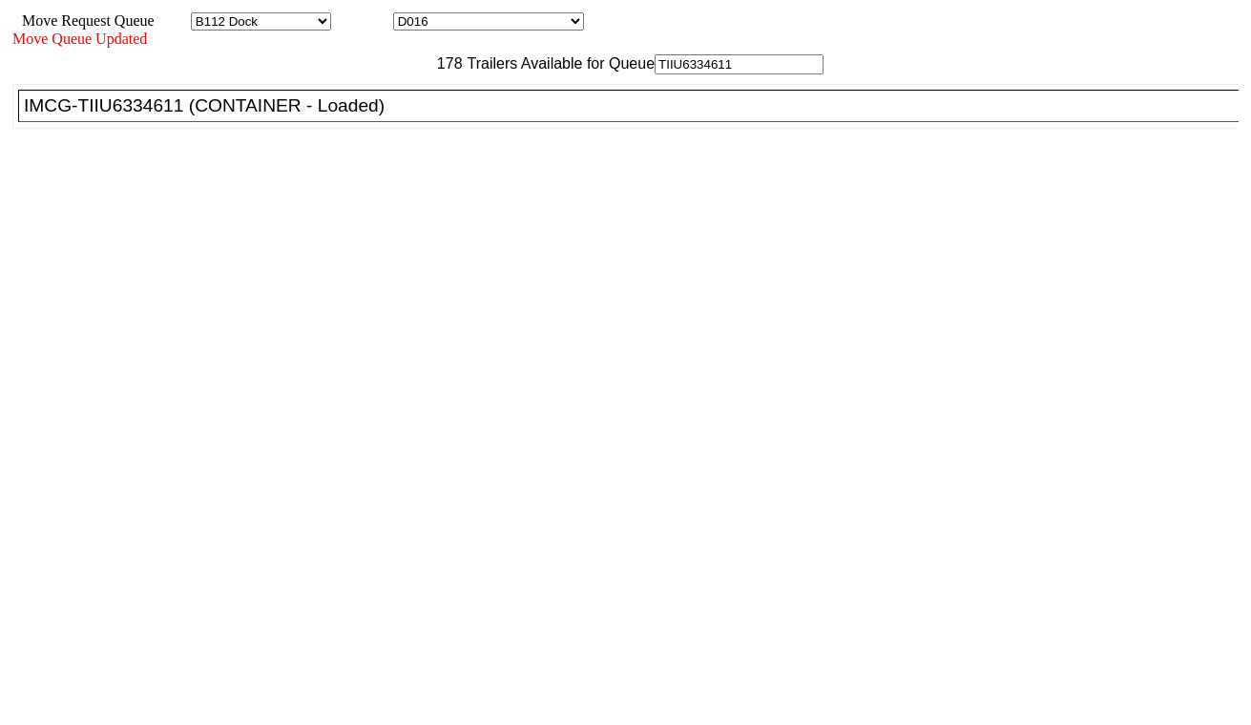
type input "TIIU6334611"
click at [366, 116] on div "IMCG-TIIU6334611 (CONTAINER - Loaded)" at bounding box center [637, 105] width 1226 height 21
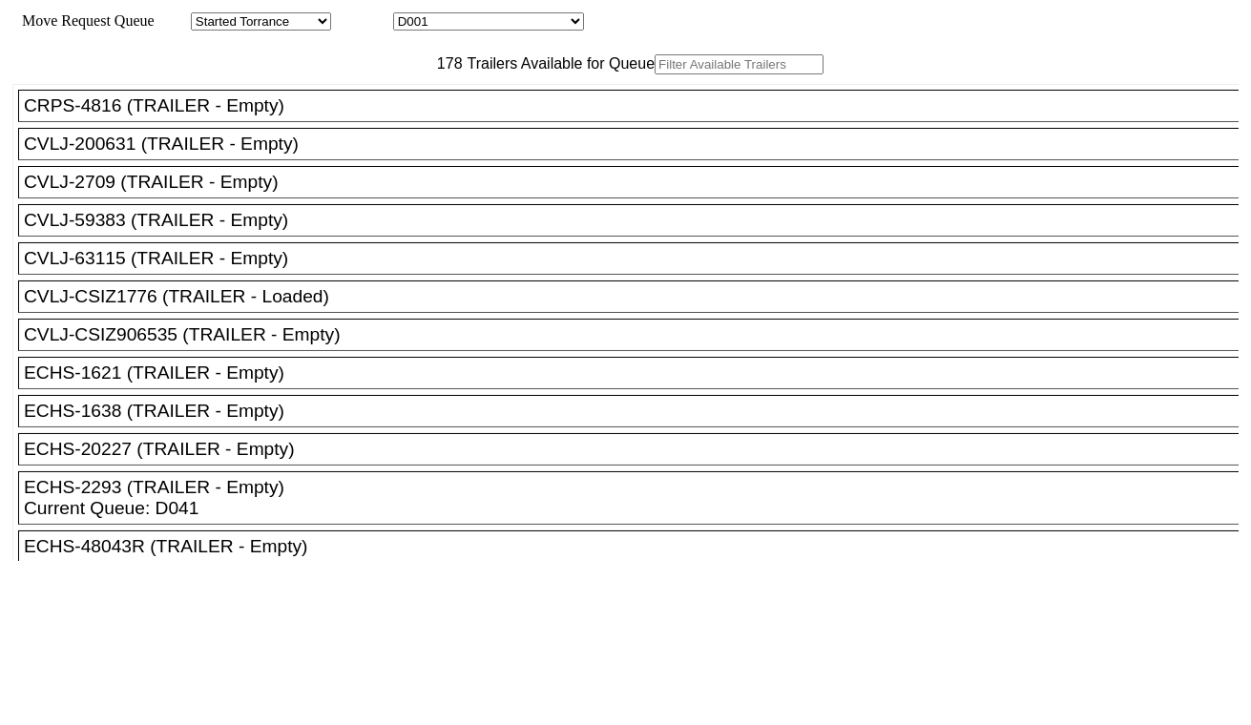
click at [655, 74] on input "text" at bounding box center [739, 64] width 169 height 20
paste input "FDCU0469913"
type input "FDCU0469913"
click at [520, 27] on select "D001 D002 D003 D004 D005 D006 D007 D008 D009 D010 D011 D012 D013 D014 D015 D016…" at bounding box center [488, 21] width 191 height 18
select select "3262"
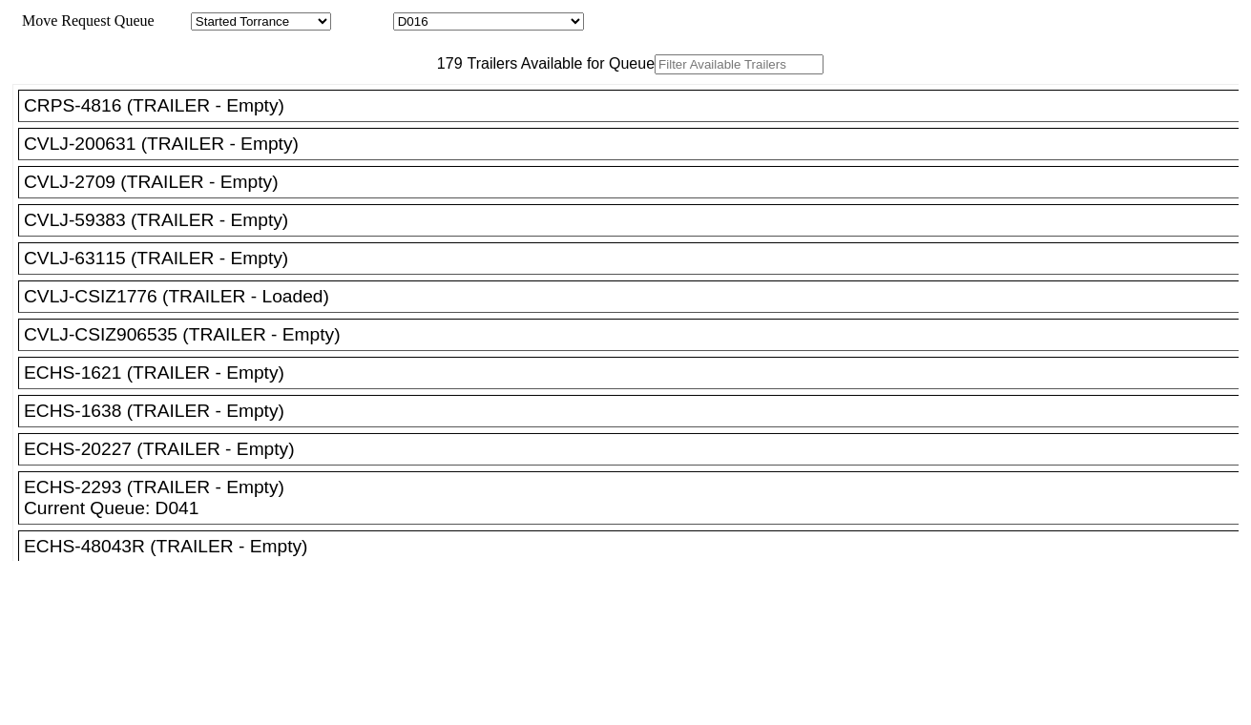
click at [410, 15] on select "D001 D002 D003 D004 D005 D006 D007 D008 D009 D010 D011 D012 D013 D014 D015 D016…" at bounding box center [488, 21] width 191 height 18
click at [655, 74] on input "text" at bounding box center [739, 64] width 169 height 20
paste input "FDCU0469913"
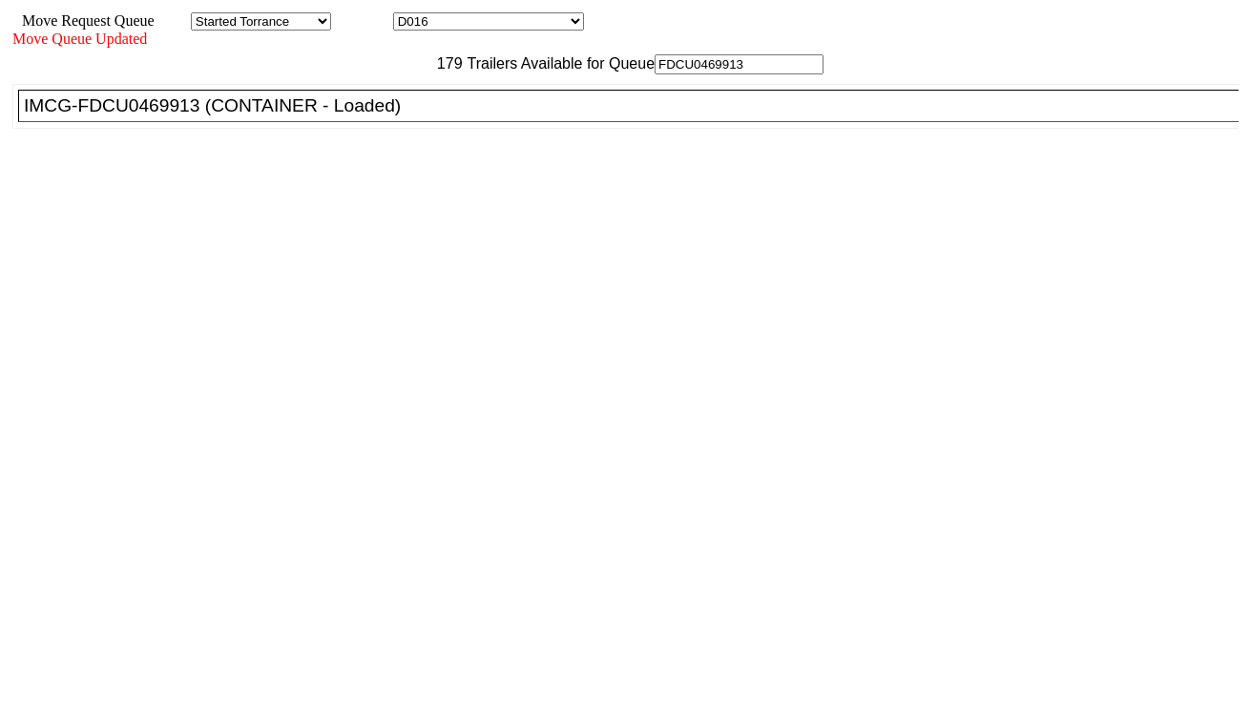
type input "FDCU0469913"
click at [395, 116] on div "IMCG-FDCU0469913 (CONTAINER - Loaded)" at bounding box center [637, 105] width 1226 height 21
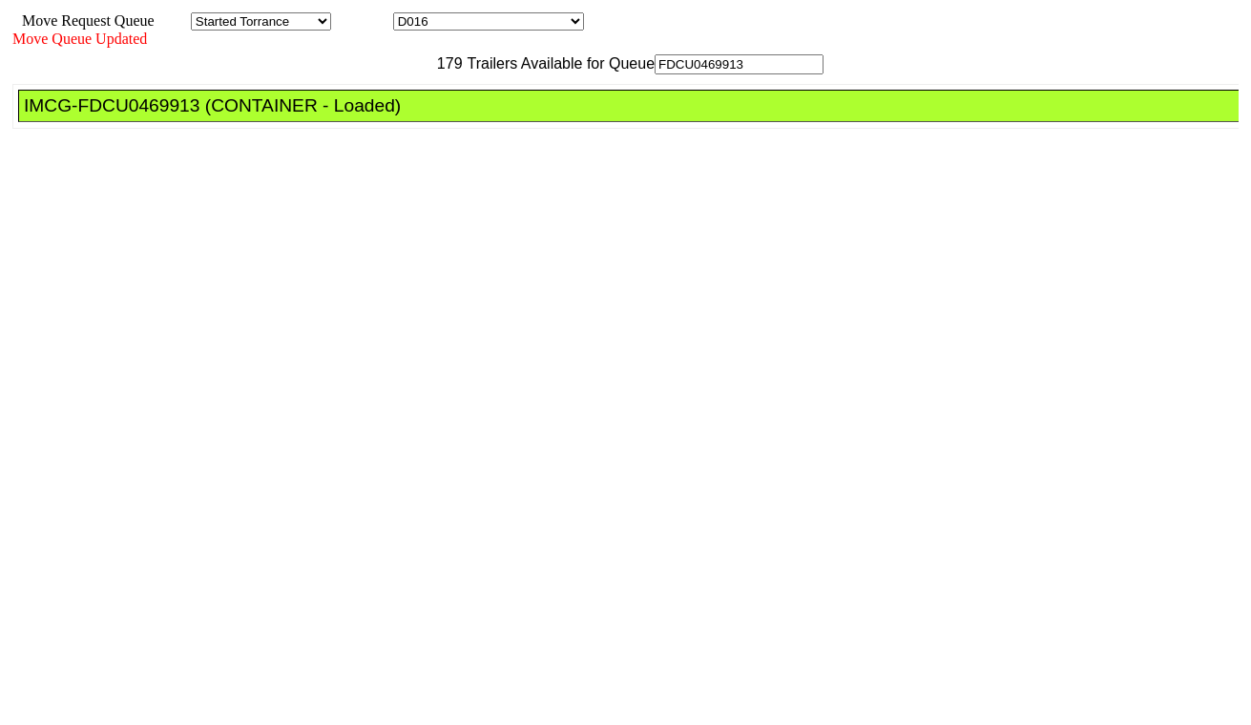
drag, startPoint x: 566, startPoint y: 243, endPoint x: 575, endPoint y: 250, distance: 11.6
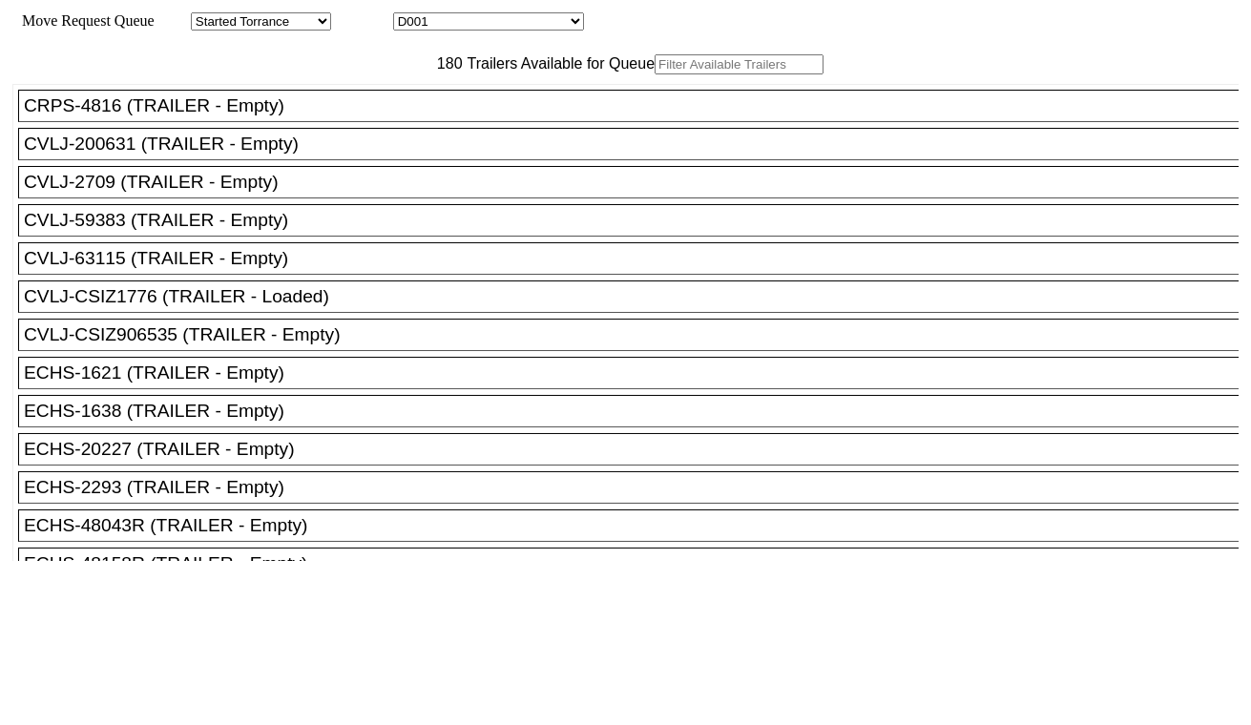
click at [655, 74] on input "text" at bounding box center [739, 64] width 169 height 20
paste input "TXGU8807300"
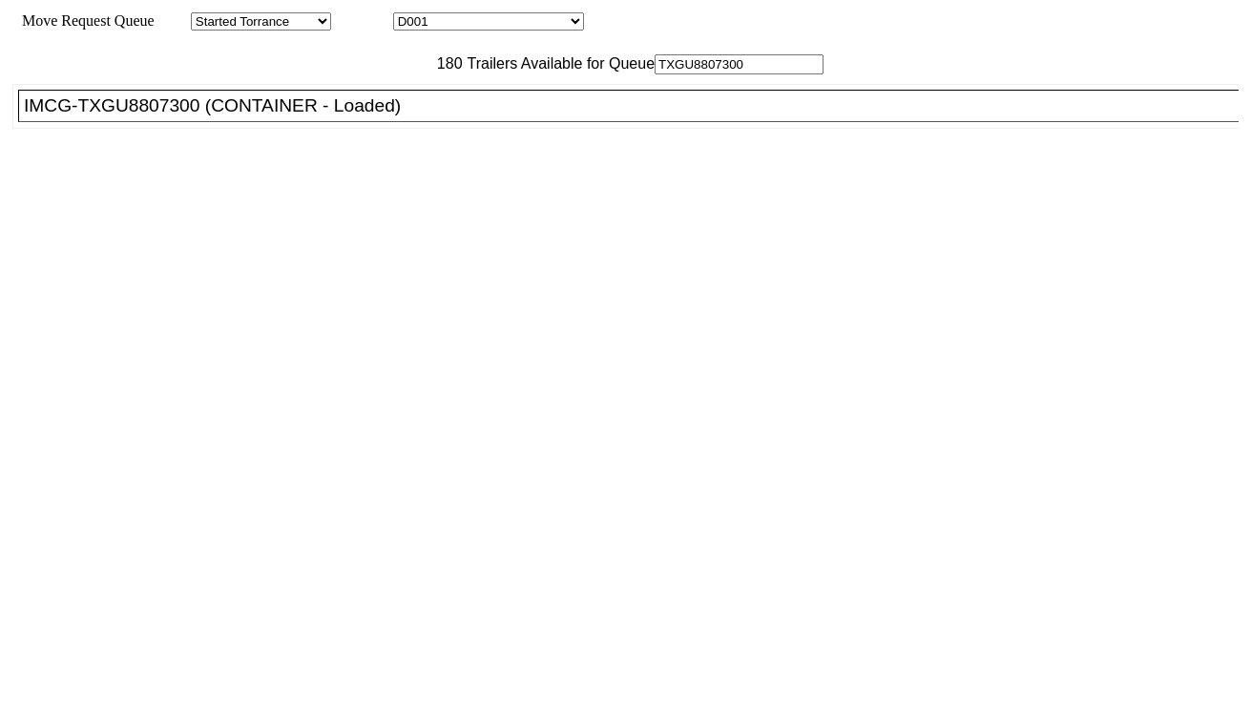
type input "TXGU8807300"
click at [365, 116] on div "IMCG-TXGU8807300 (CONTAINER - Loaded)" at bounding box center [637, 105] width 1226 height 21
